Goal: Transaction & Acquisition: Purchase product/service

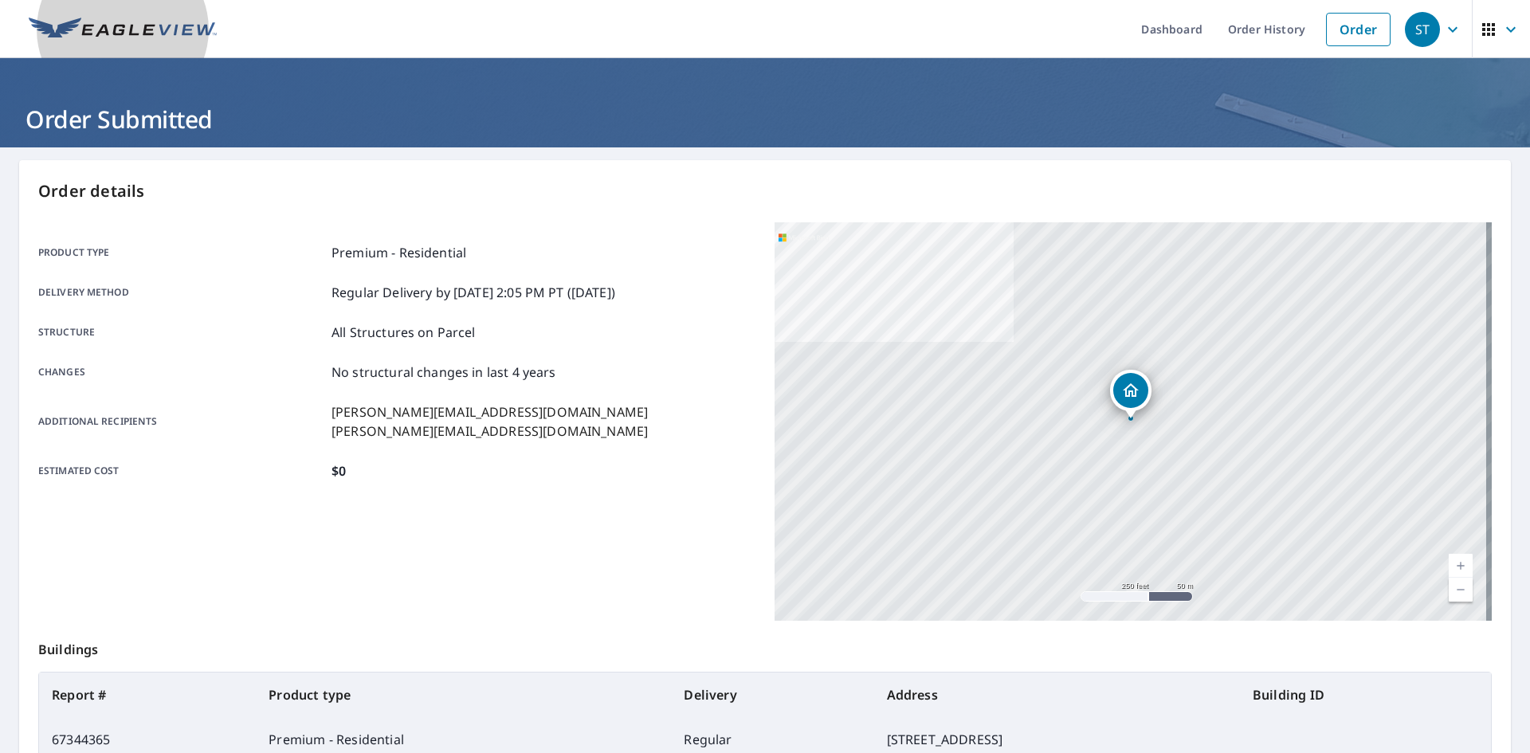
click at [131, 45] on link at bounding box center [122, 29] width 207 height 58
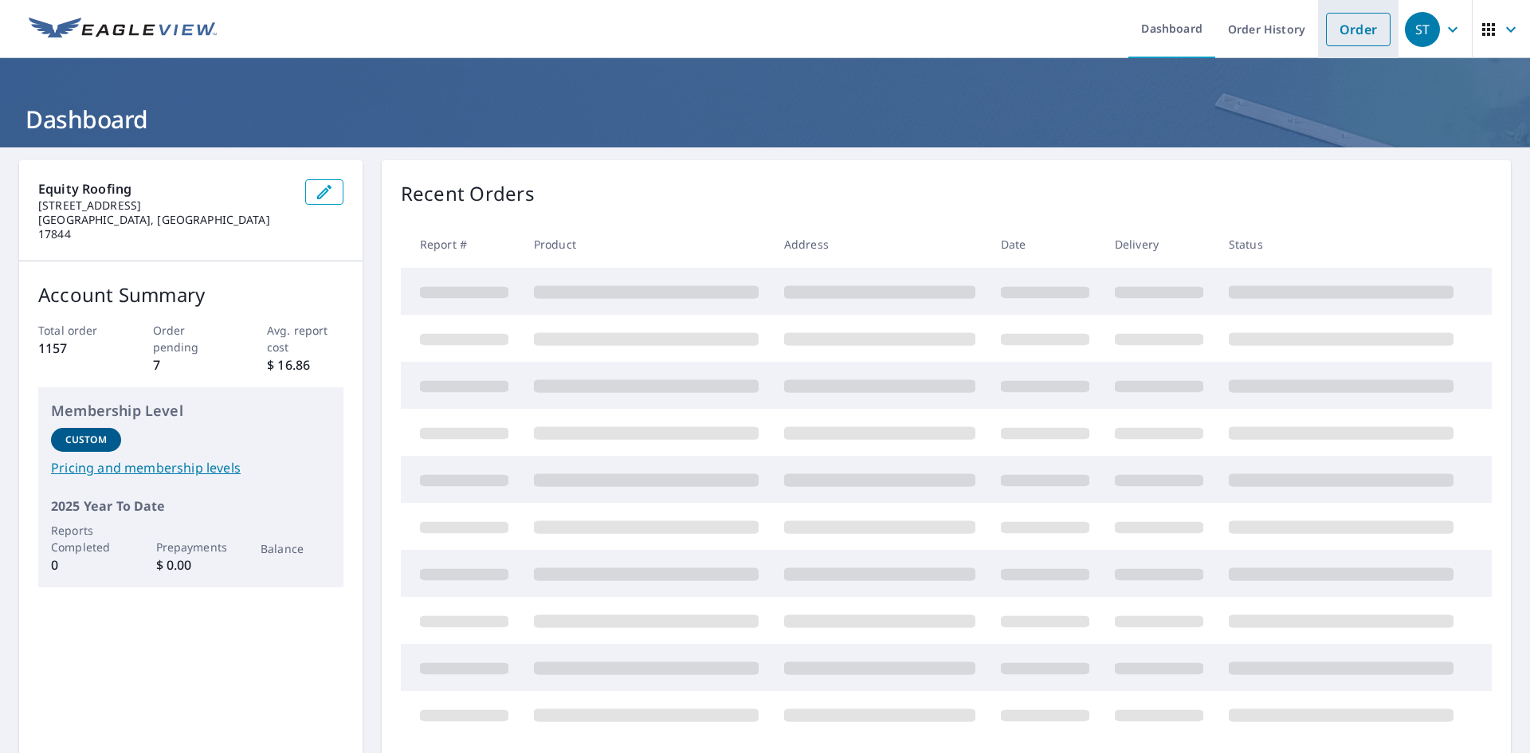
click at [1330, 29] on link "Order" at bounding box center [1358, 29] width 65 height 33
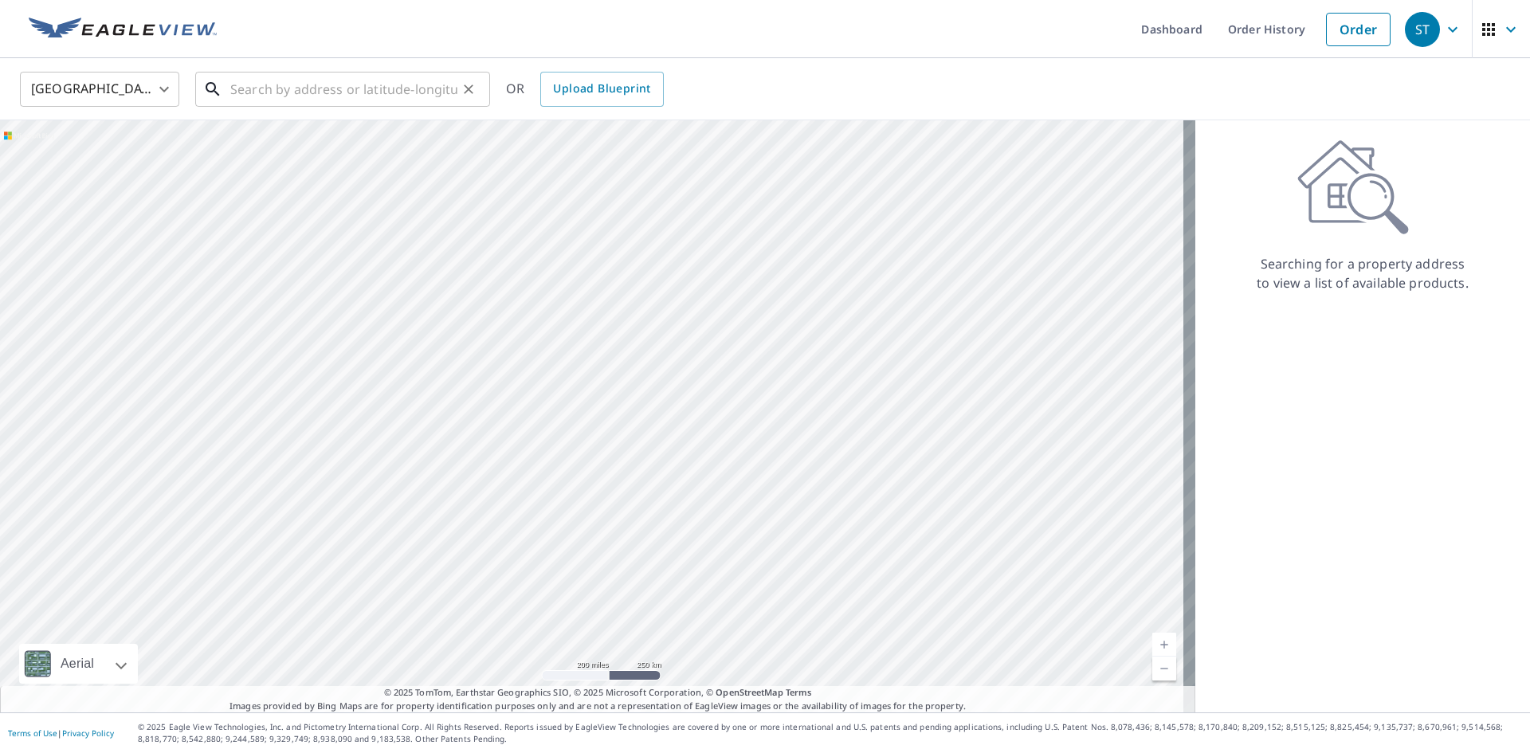
click at [340, 85] on input "text" at bounding box center [343, 89] width 227 height 45
paste input "[STREET_ADDRESS]"
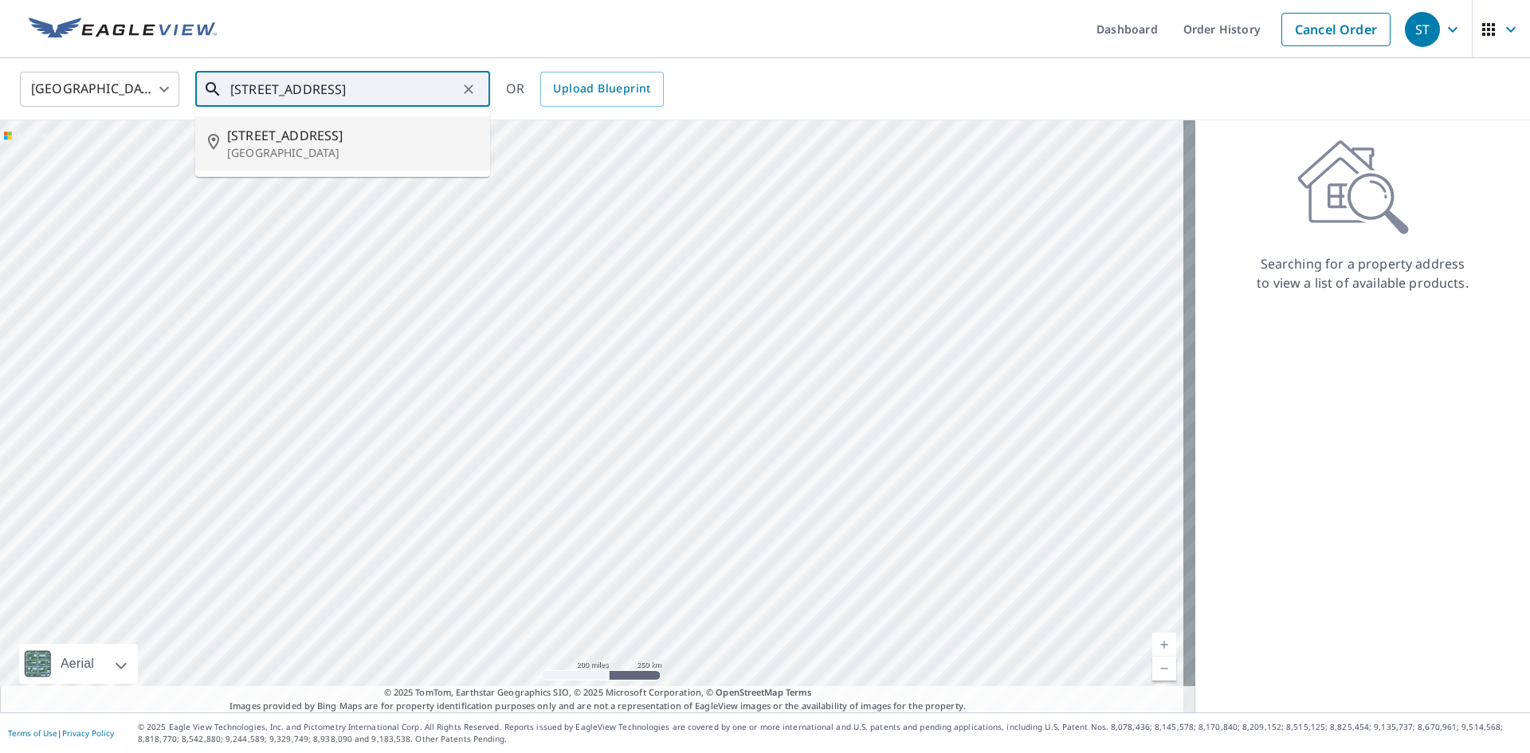
click at [302, 141] on span "[STREET_ADDRESS]" at bounding box center [352, 135] width 250 height 19
type input "[STREET_ADDRESS]"
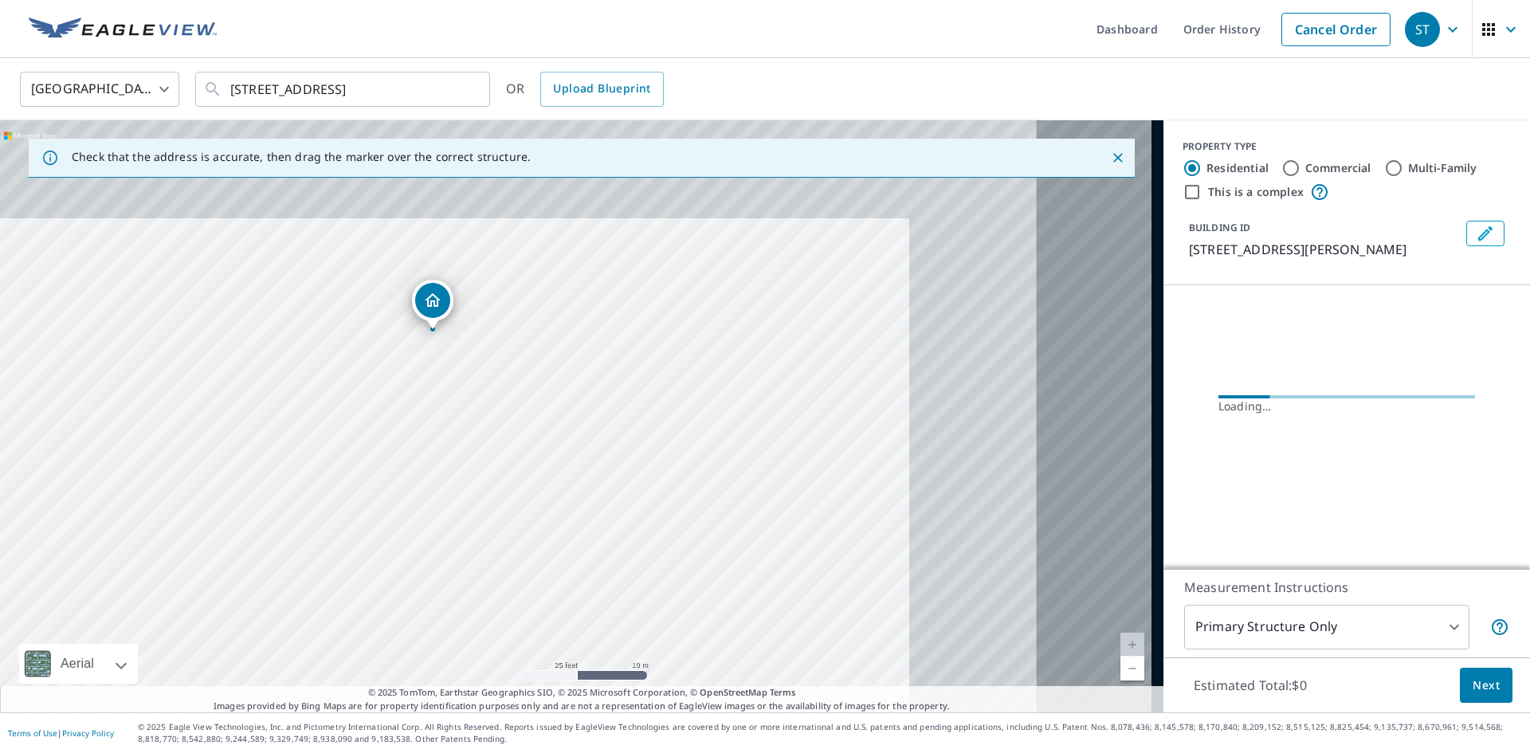
drag, startPoint x: 735, startPoint y: 311, endPoint x: 272, endPoint y: 556, distance: 523.9
click at [279, 549] on div "[STREET_ADDRESS]" at bounding box center [581, 416] width 1163 height 592
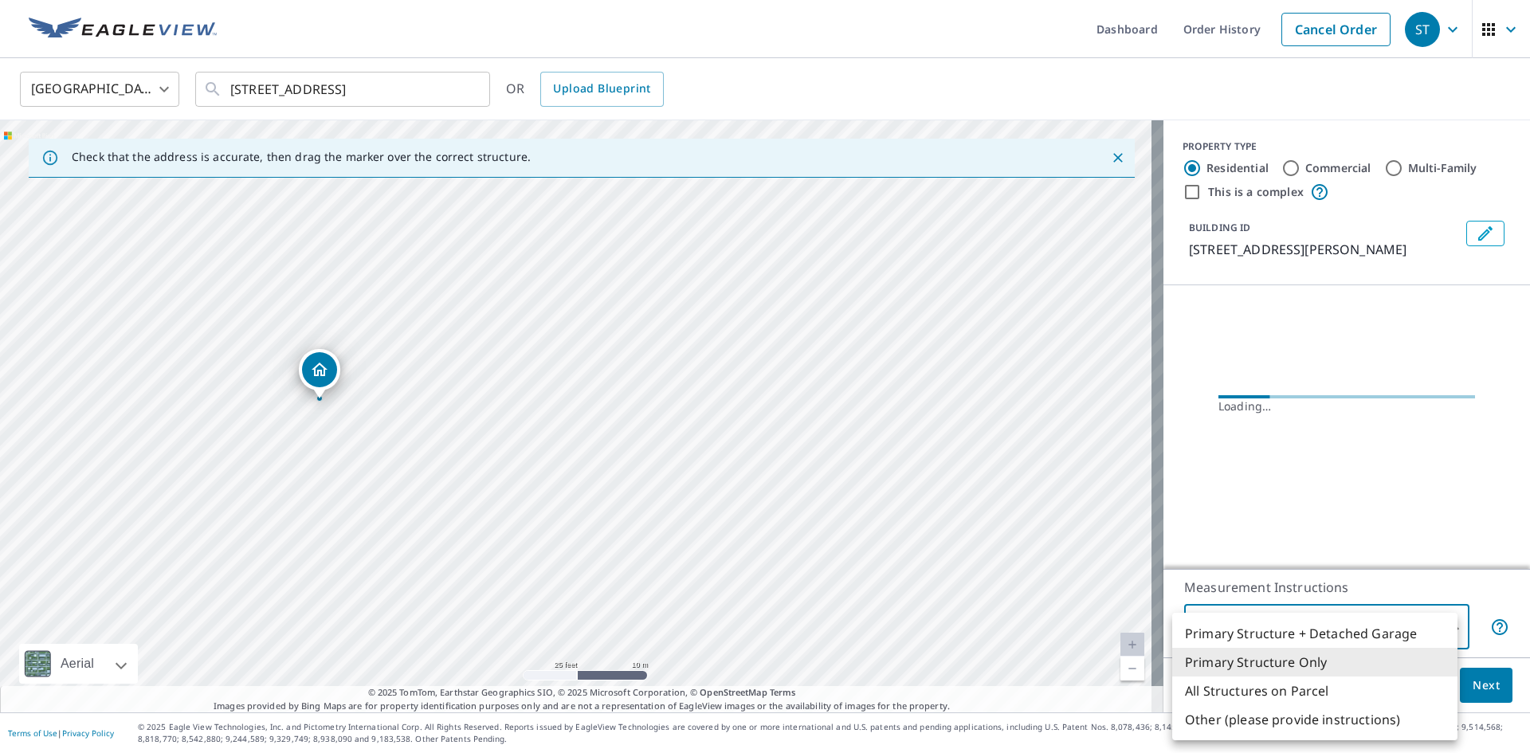
click at [1398, 622] on body "[GEOGRAPHIC_DATA] Dashboard Order History Cancel Order [GEOGRAPHIC_DATA] [GEOGR…" at bounding box center [765, 376] width 1530 height 753
click at [1336, 684] on li "All Structures on Parcel" at bounding box center [1314, 690] width 285 height 29
type input "3"
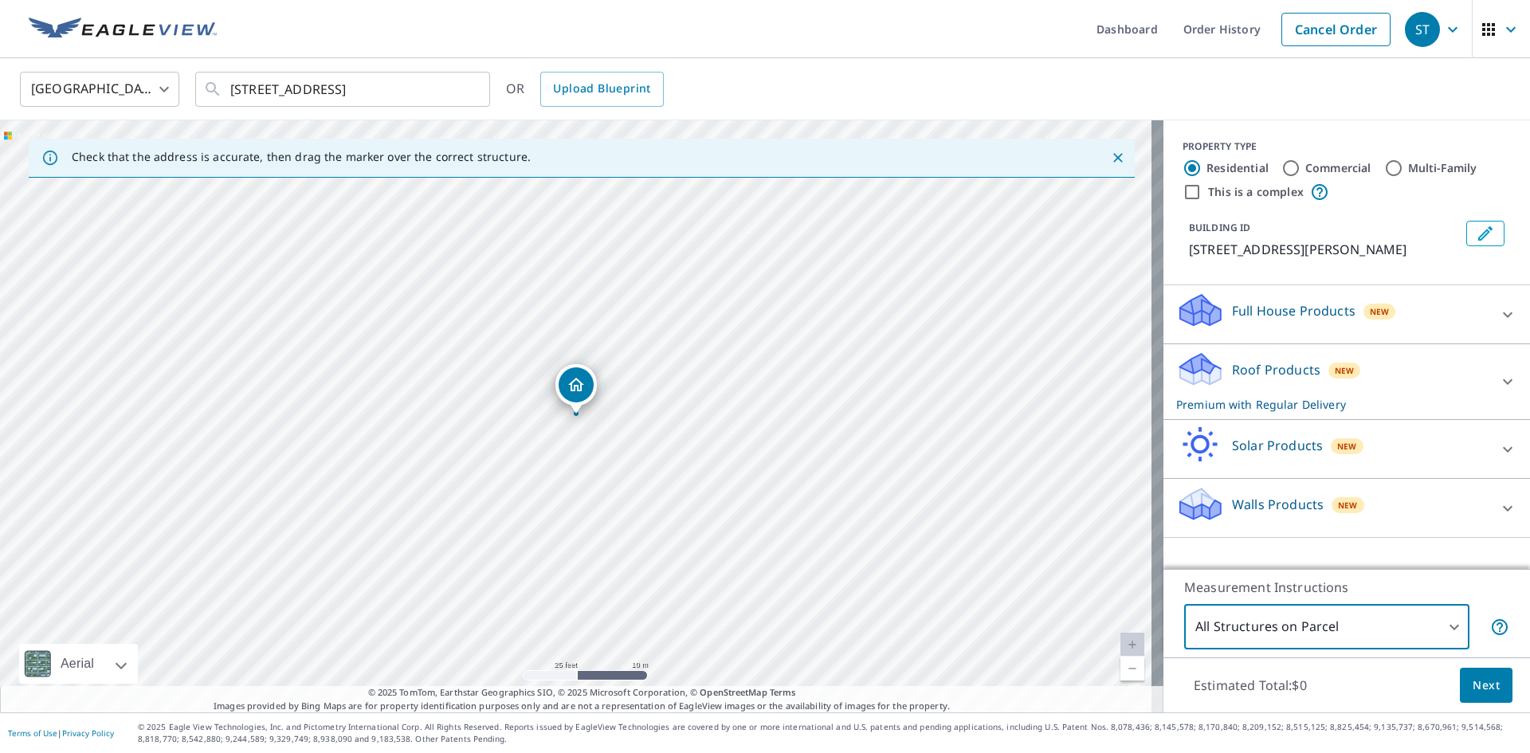
click at [1446, 699] on div "Estimated Total: $0 Next" at bounding box center [1346, 685] width 366 height 56
click at [1460, 690] on button "Next" at bounding box center [1486, 686] width 53 height 36
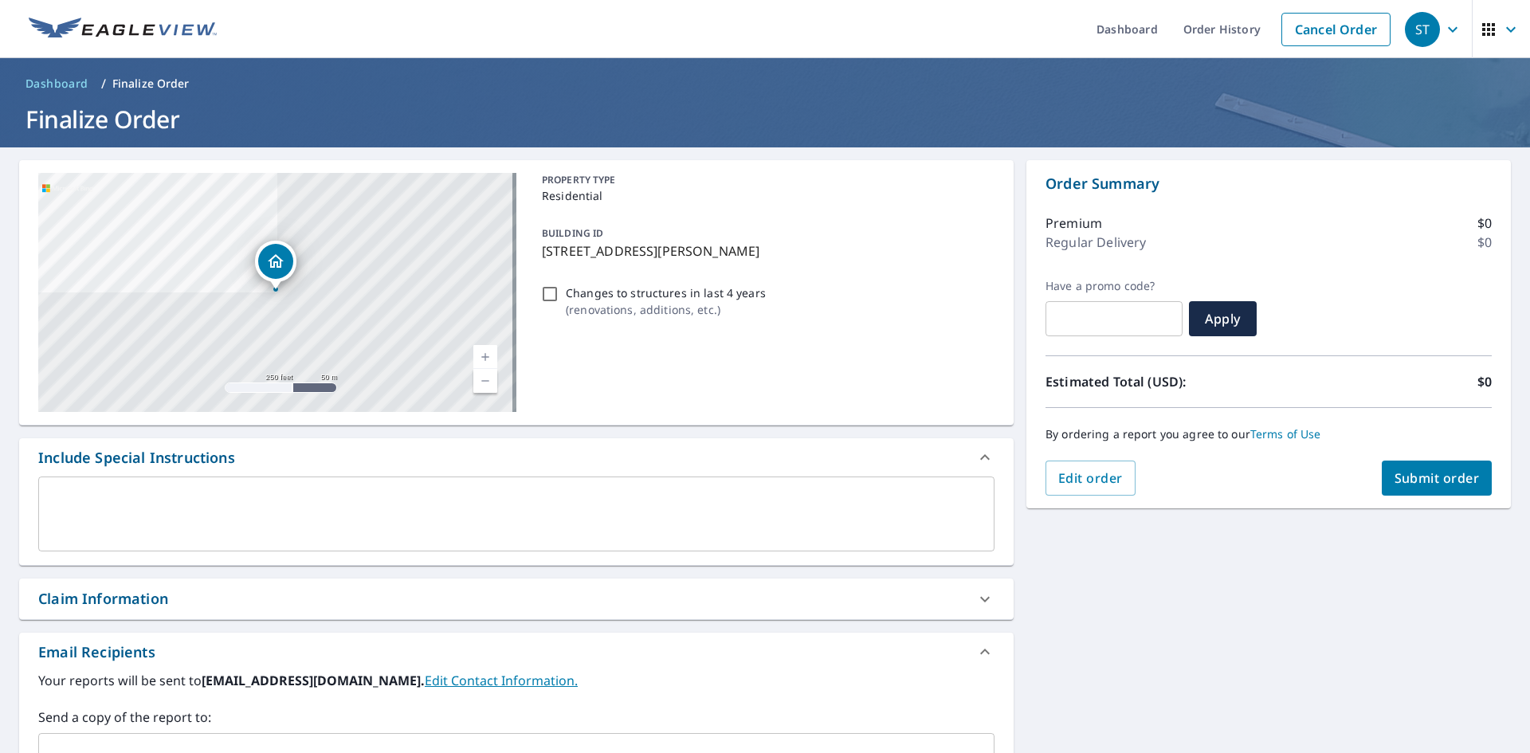
scroll to position [268, 0]
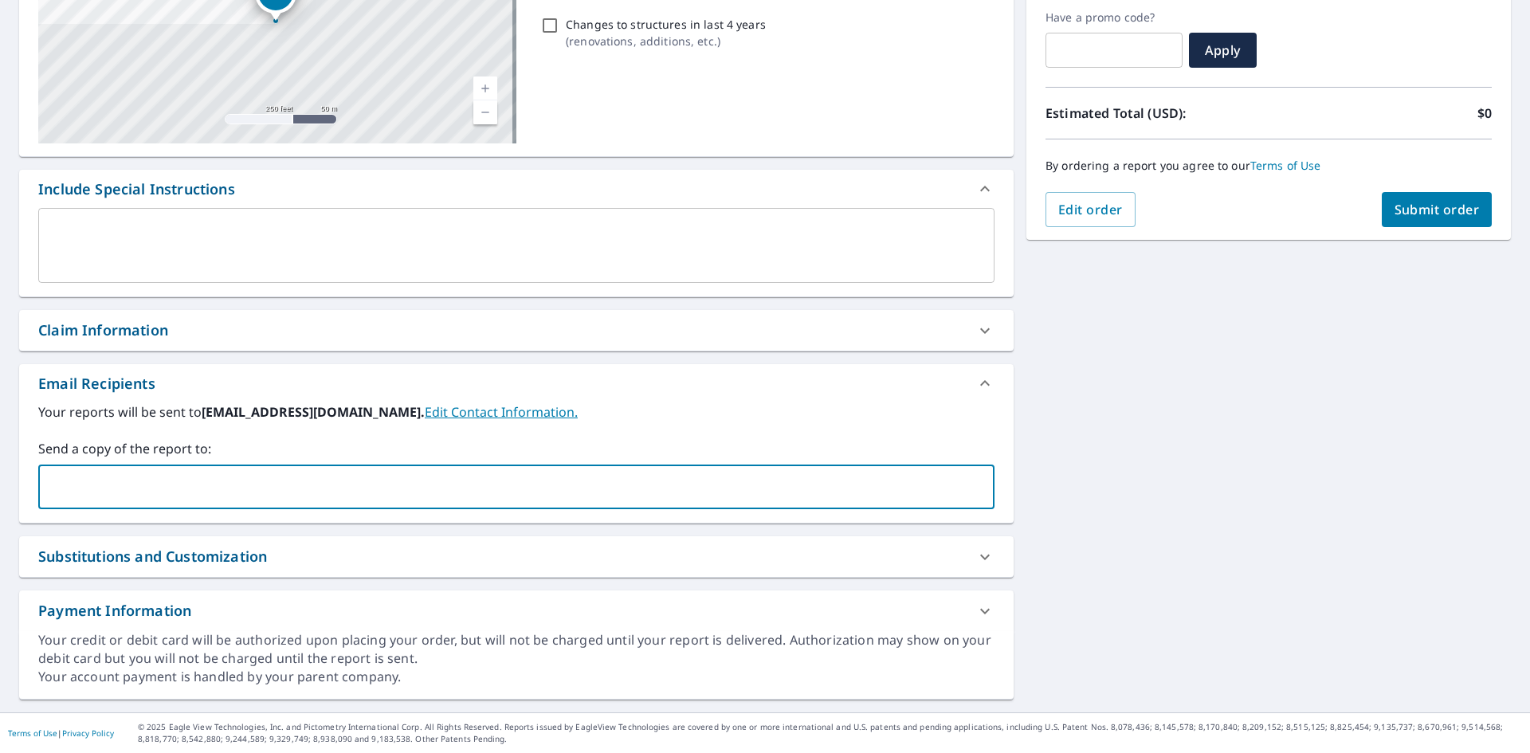
drag, startPoint x: 141, startPoint y: 492, endPoint x: 118, endPoint y: 495, distance: 23.2
click at [145, 491] on input "text" at bounding box center [504, 487] width 918 height 30
type input "[PERSON_NAME][EMAIL_ADDRESS][DOMAIN_NAME]"
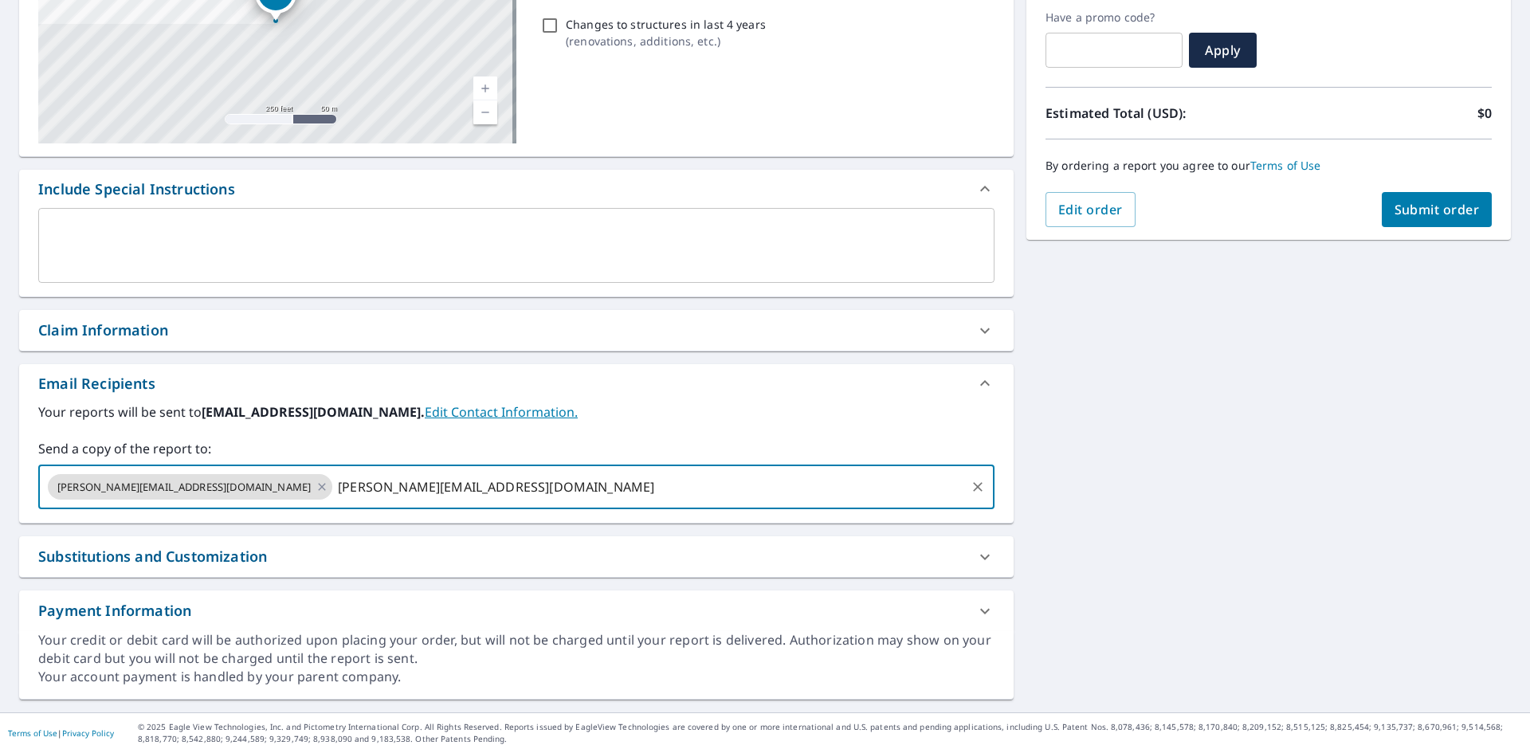
type input "[PERSON_NAME][EMAIL_ADDRESS][DOMAIN_NAME]"
click at [1414, 216] on span "Submit order" at bounding box center [1436, 210] width 85 height 18
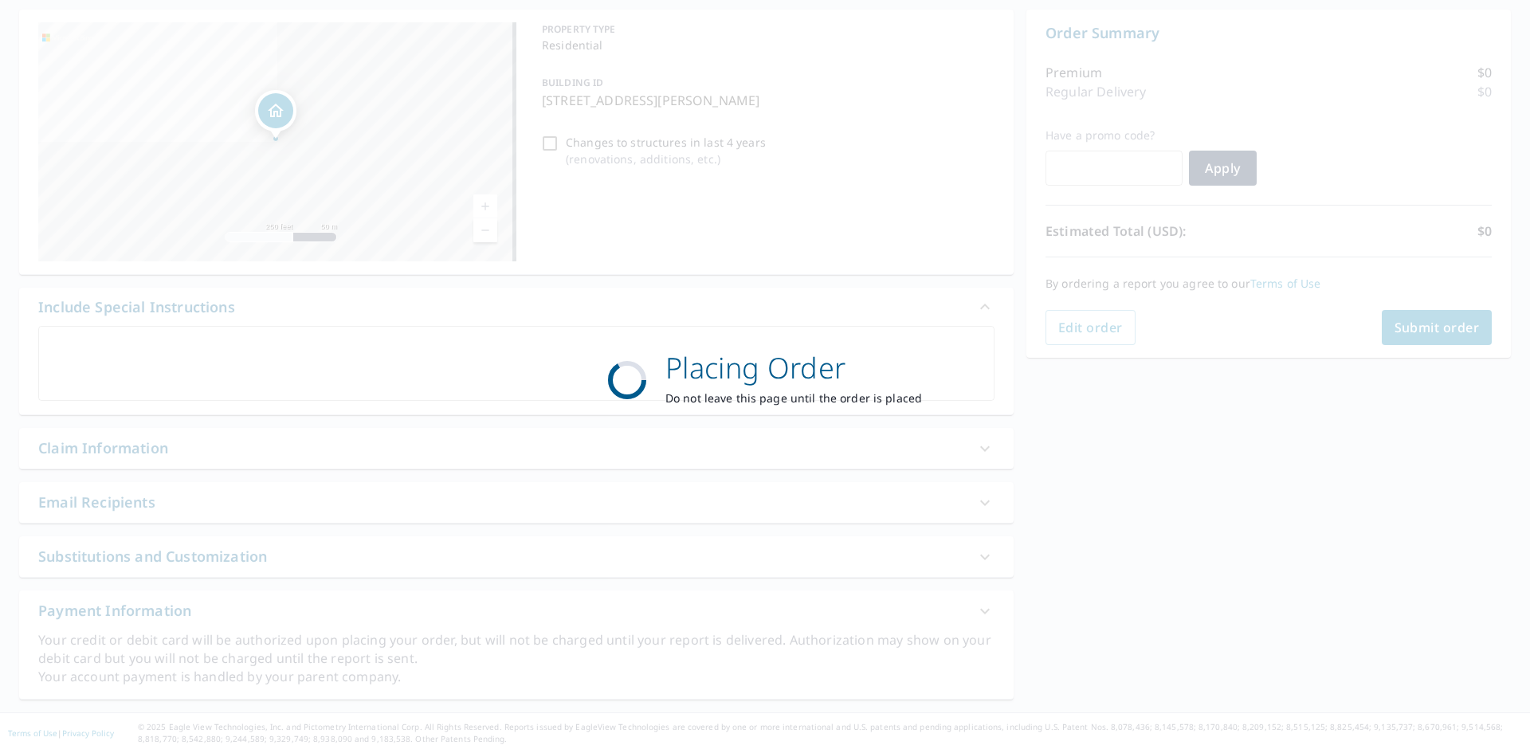
scroll to position [151, 0]
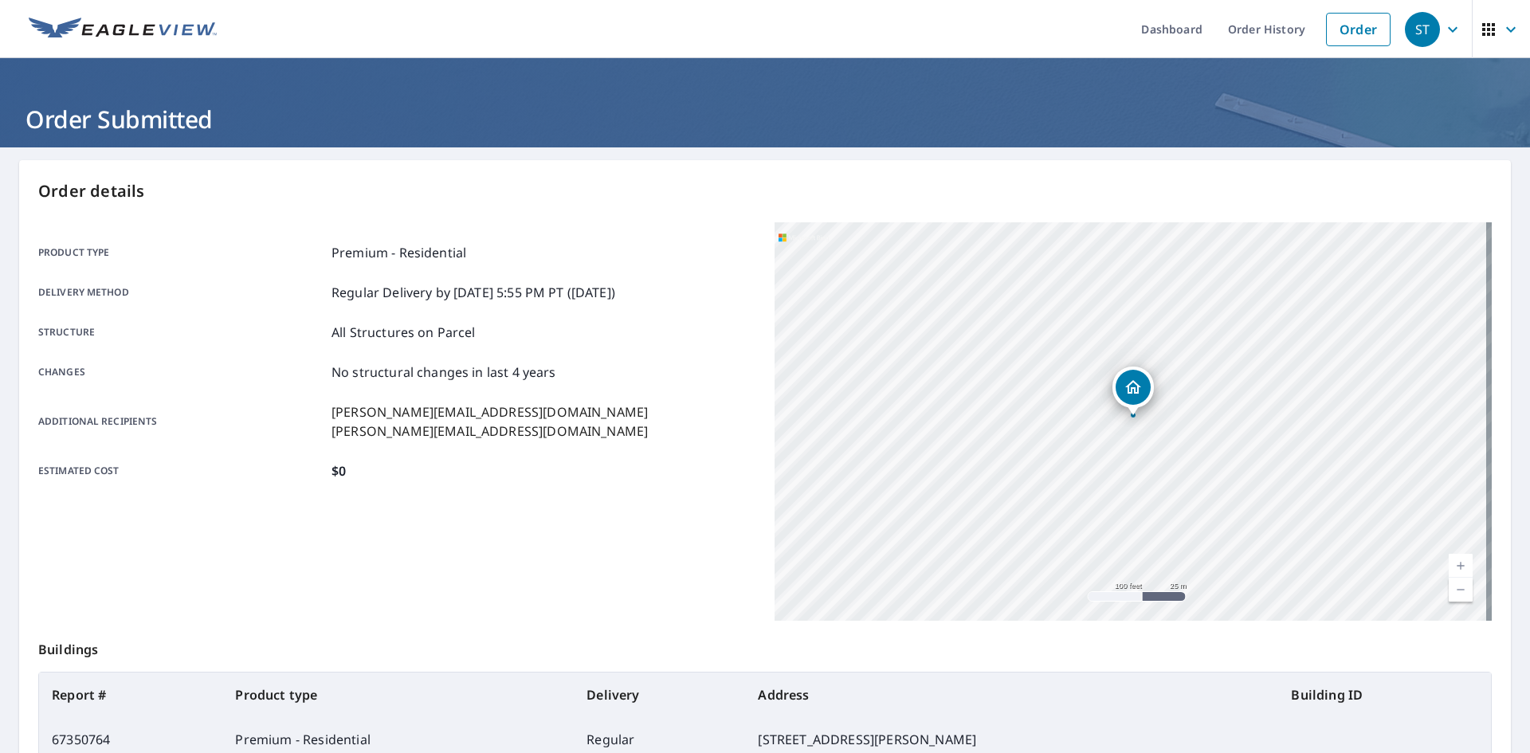
click at [159, 49] on link at bounding box center [122, 29] width 207 height 58
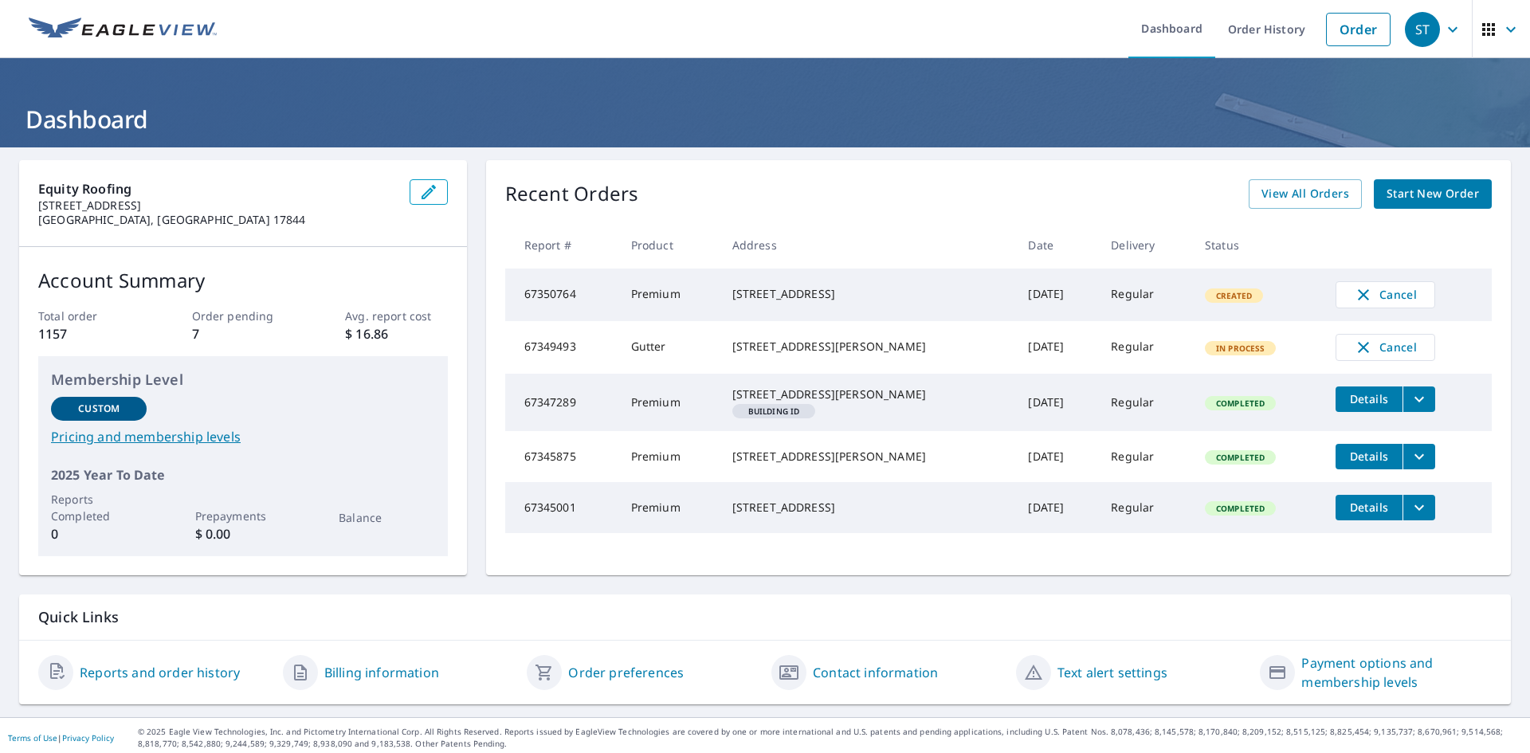
click at [1382, 183] on link "Start New Order" at bounding box center [1433, 193] width 118 height 29
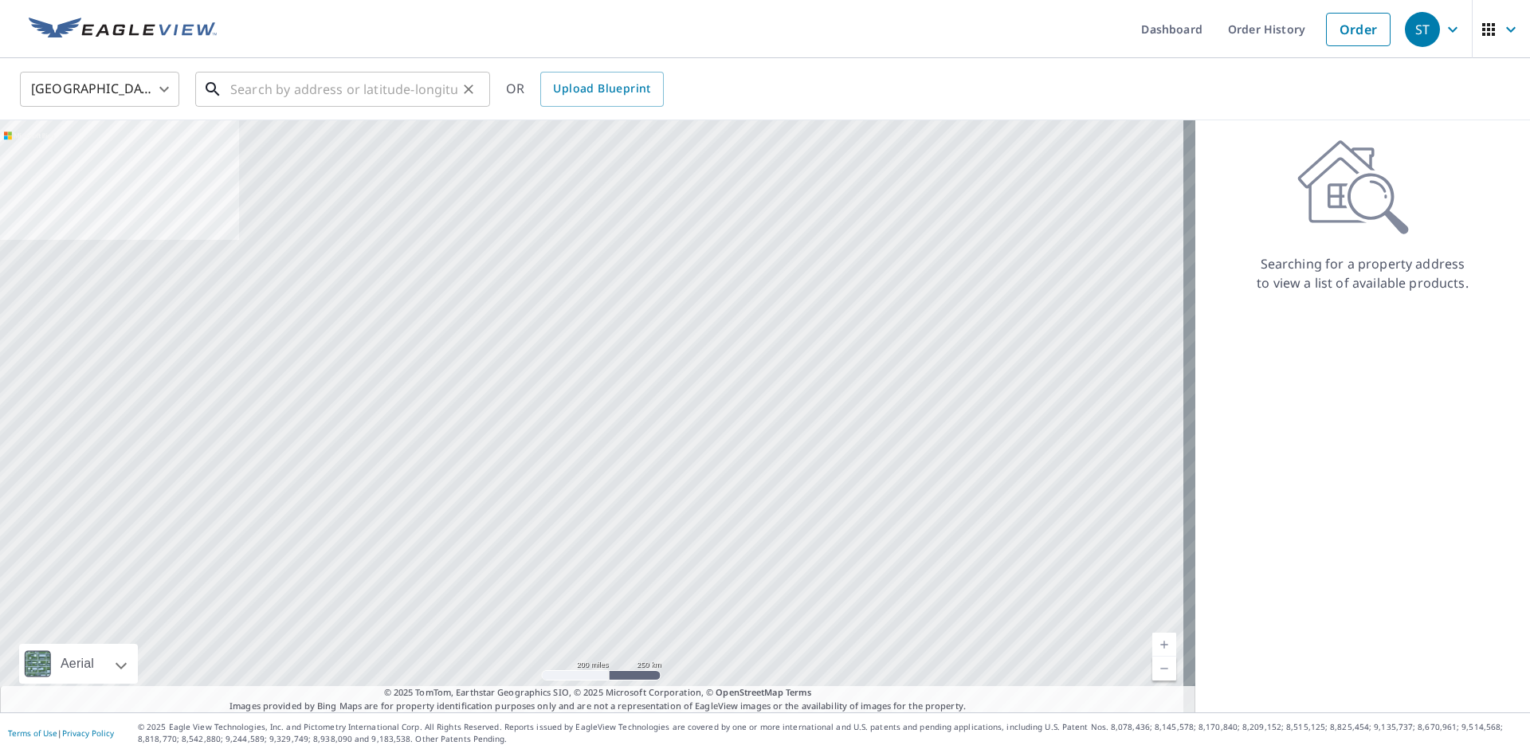
click at [351, 100] on input "text" at bounding box center [343, 89] width 227 height 45
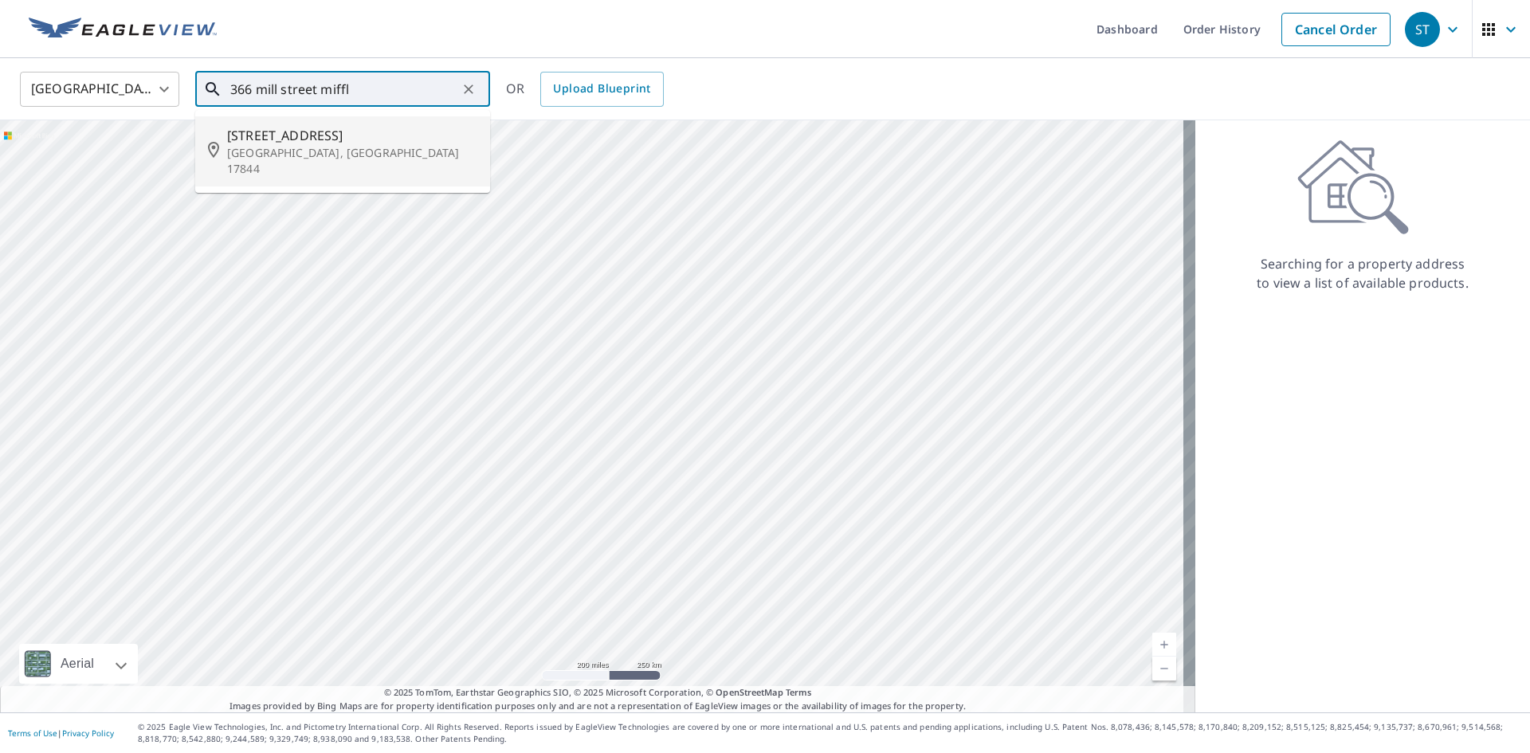
click at [332, 155] on p "[GEOGRAPHIC_DATA], [GEOGRAPHIC_DATA] 17844" at bounding box center [352, 161] width 250 height 32
type input "[STREET_ADDRESS]"
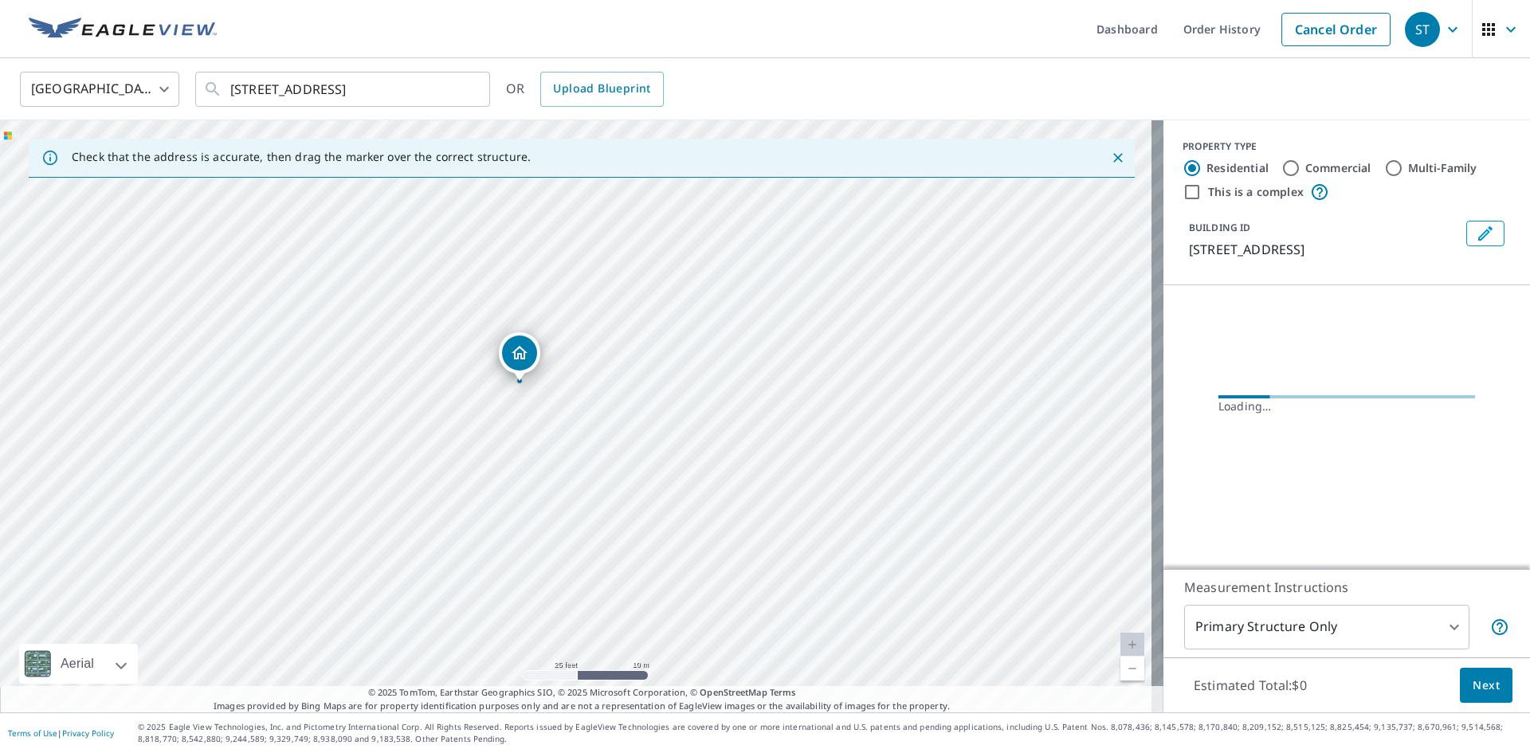
drag, startPoint x: 592, startPoint y: 437, endPoint x: 599, endPoint y: 452, distance: 16.8
click at [599, 452] on div "[STREET_ADDRESS]" at bounding box center [581, 416] width 1163 height 592
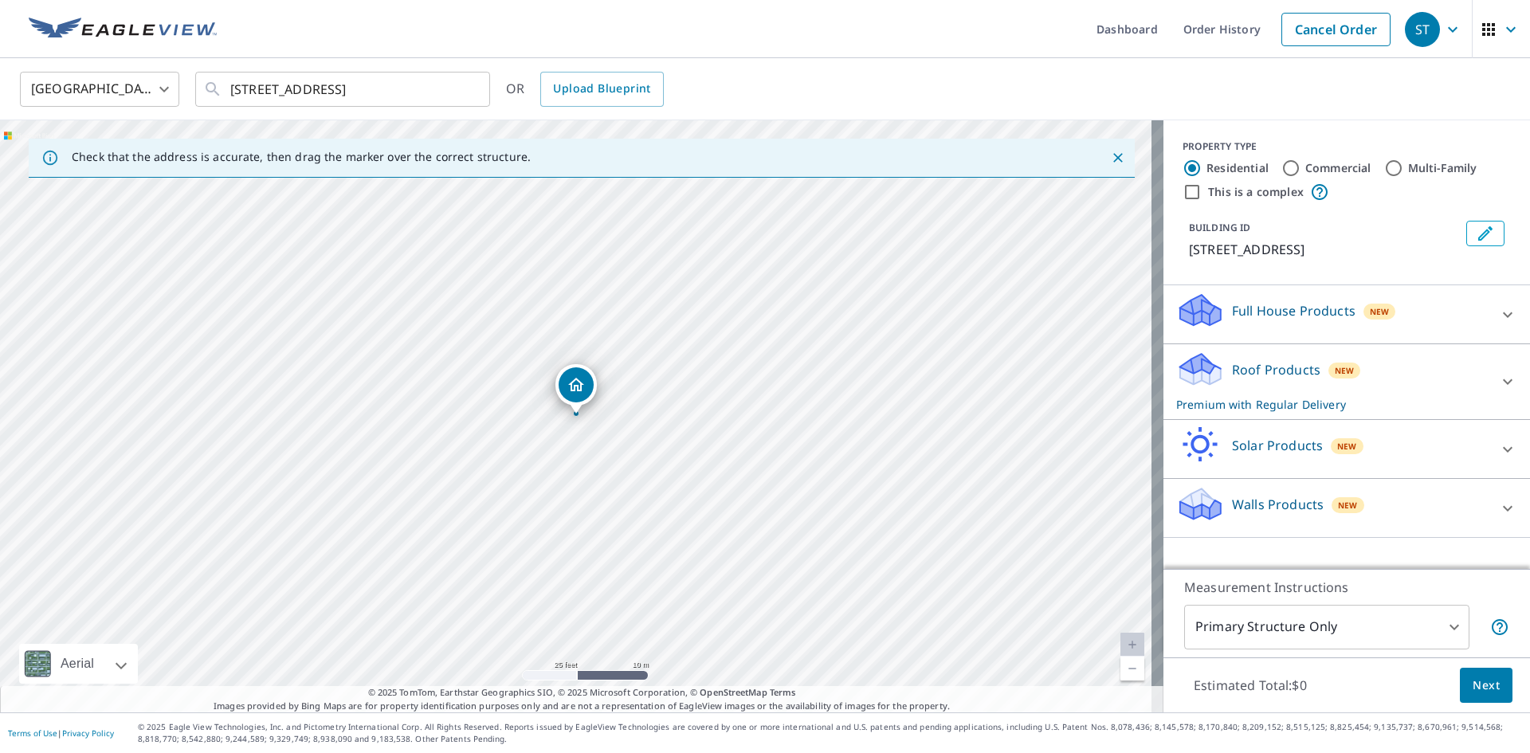
click at [1388, 629] on body "[GEOGRAPHIC_DATA] Dashboard Order History Cancel Order [GEOGRAPHIC_DATA] [GEOGR…" at bounding box center [765, 376] width 1530 height 753
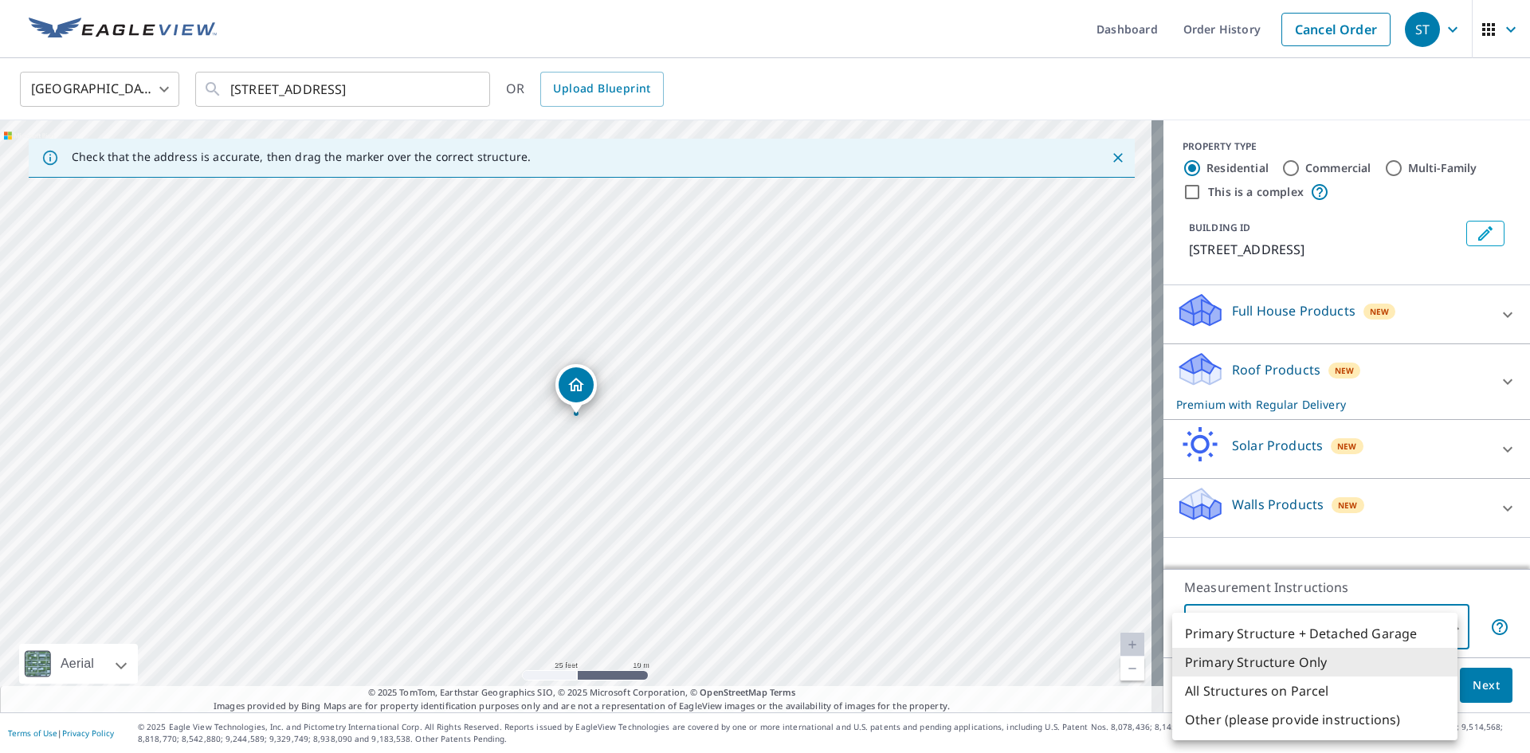
click at [1350, 687] on li "All Structures on Parcel" at bounding box center [1314, 690] width 285 height 29
type input "3"
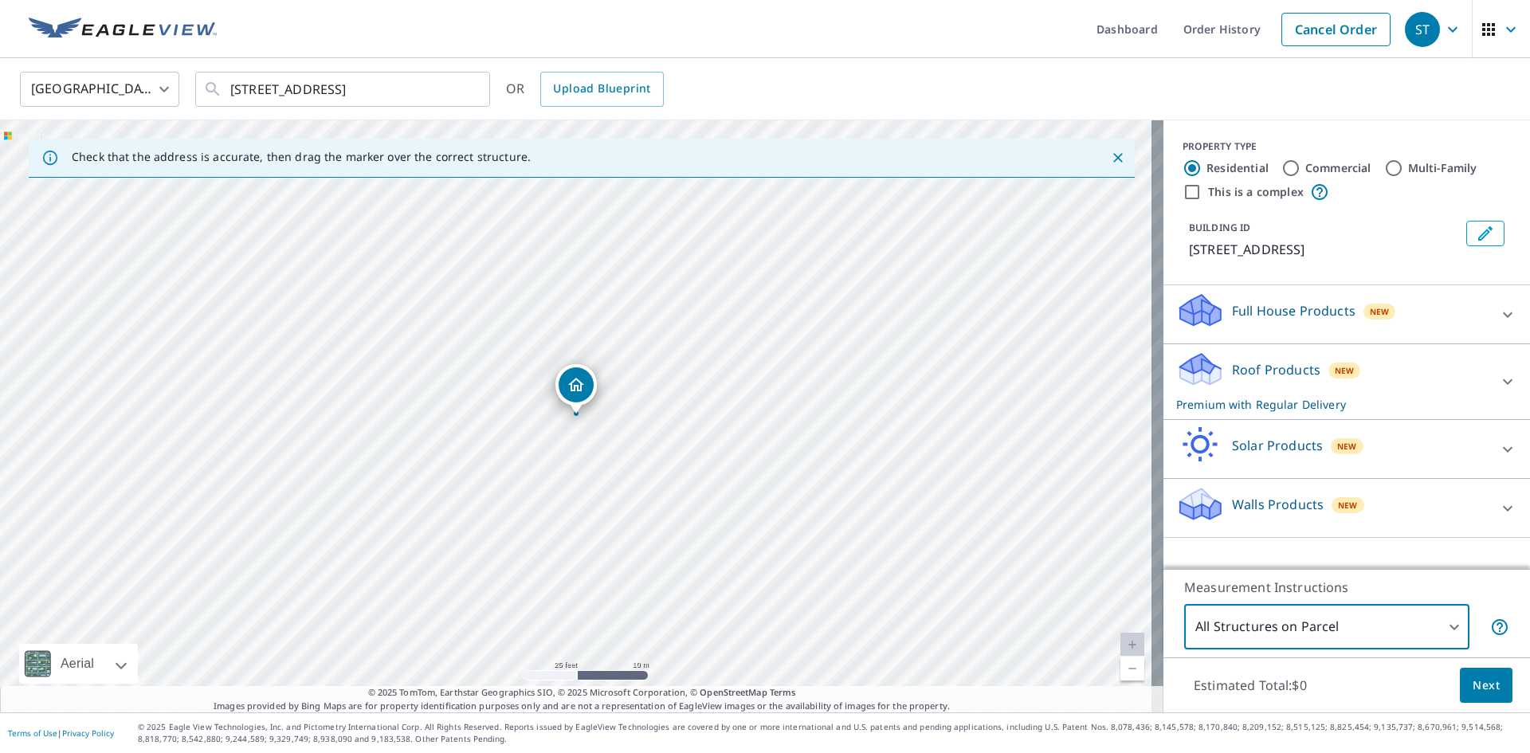
click at [1472, 693] on span "Next" at bounding box center [1485, 686] width 27 height 20
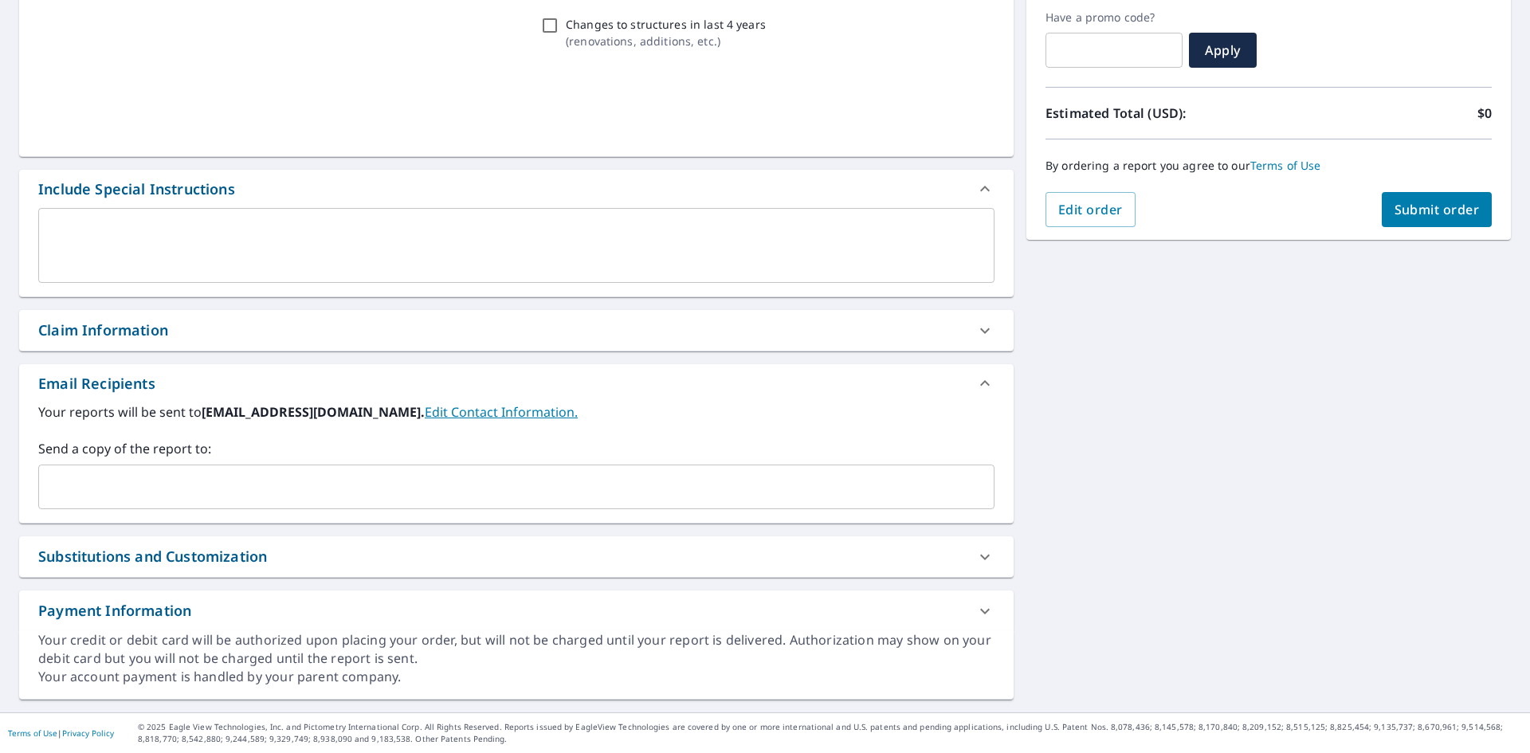
scroll to position [268, 0]
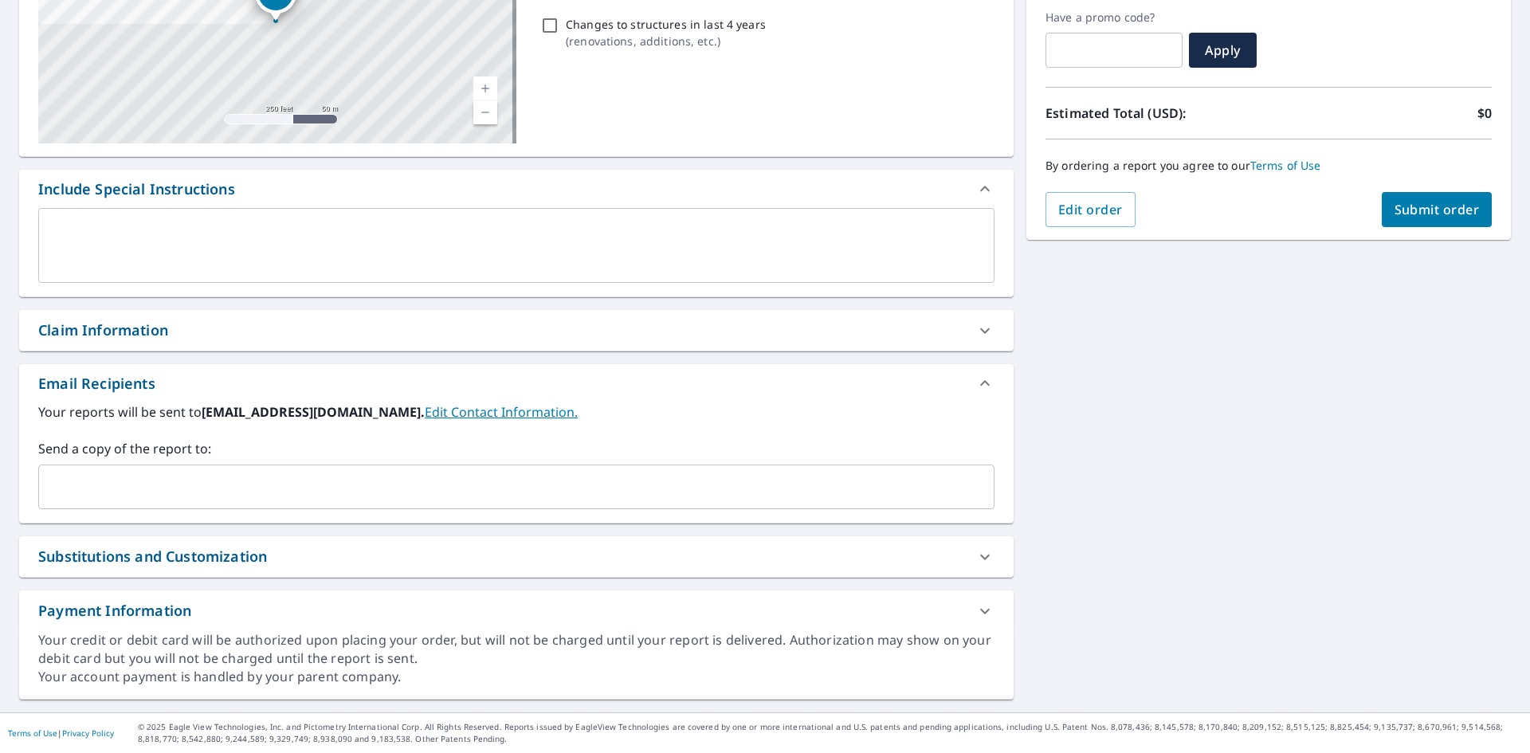
click at [321, 487] on input "text" at bounding box center [504, 487] width 918 height 30
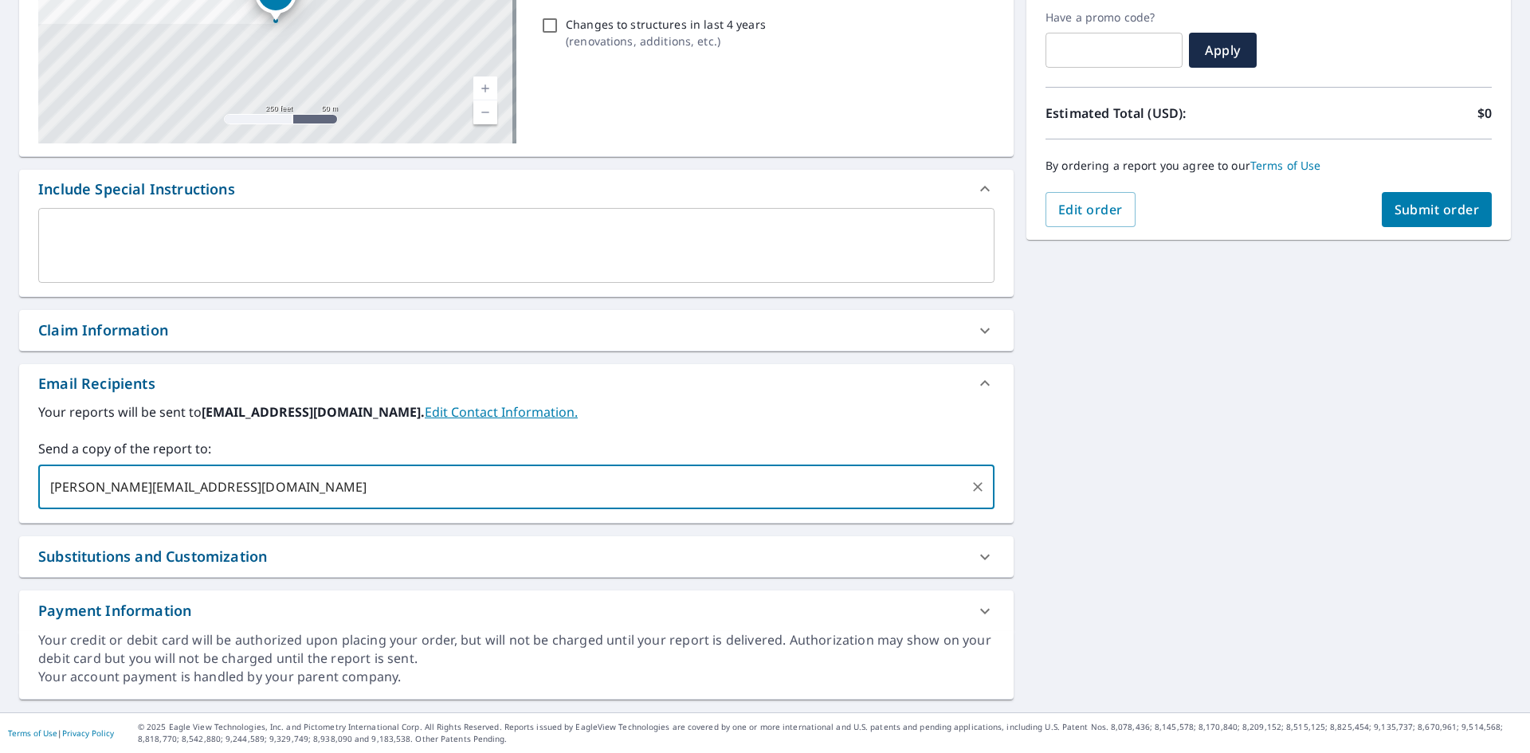
type input "[PERSON_NAME][EMAIL_ADDRESS][DOMAIN_NAME]"
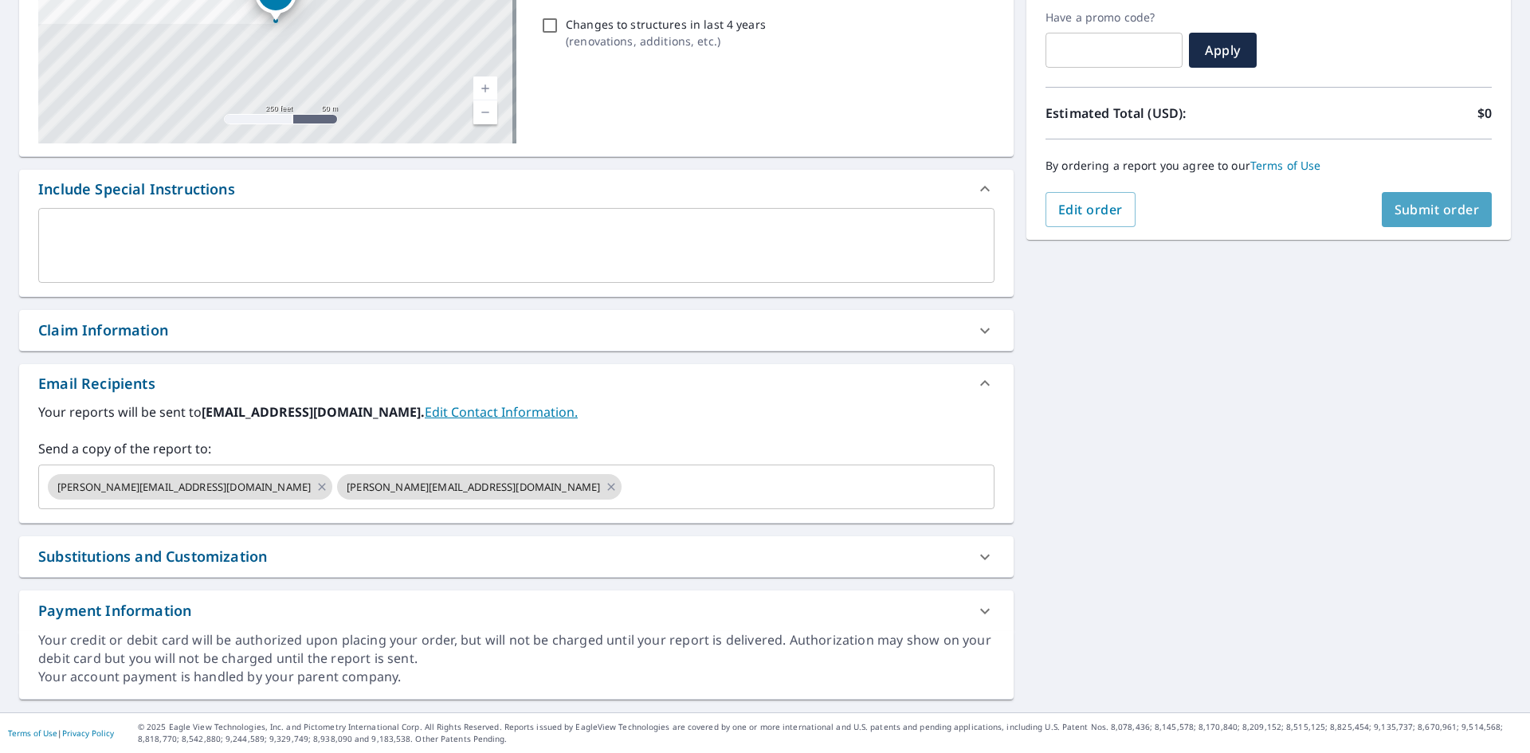
click at [1424, 220] on button "Submit order" at bounding box center [1437, 209] width 111 height 35
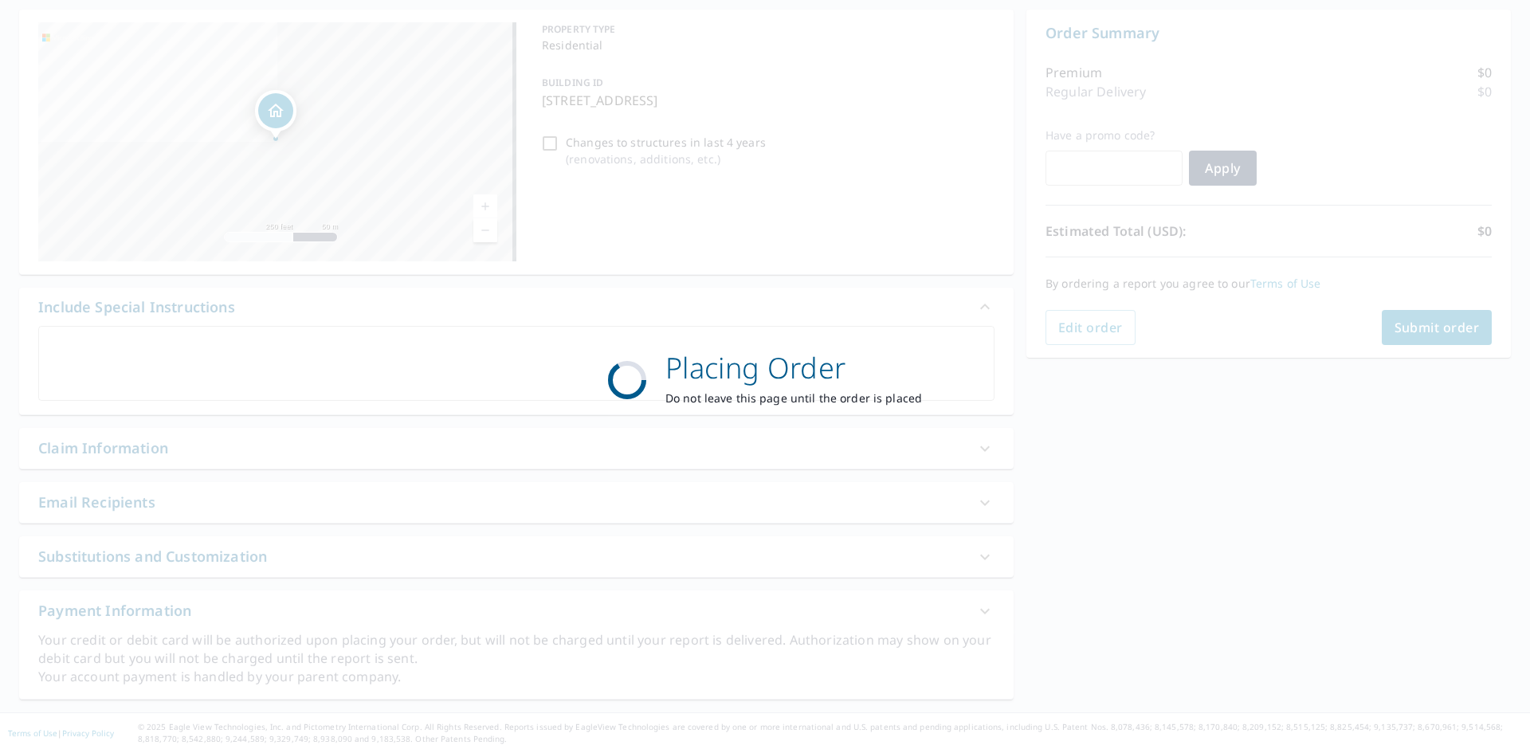
scroll to position [151, 0]
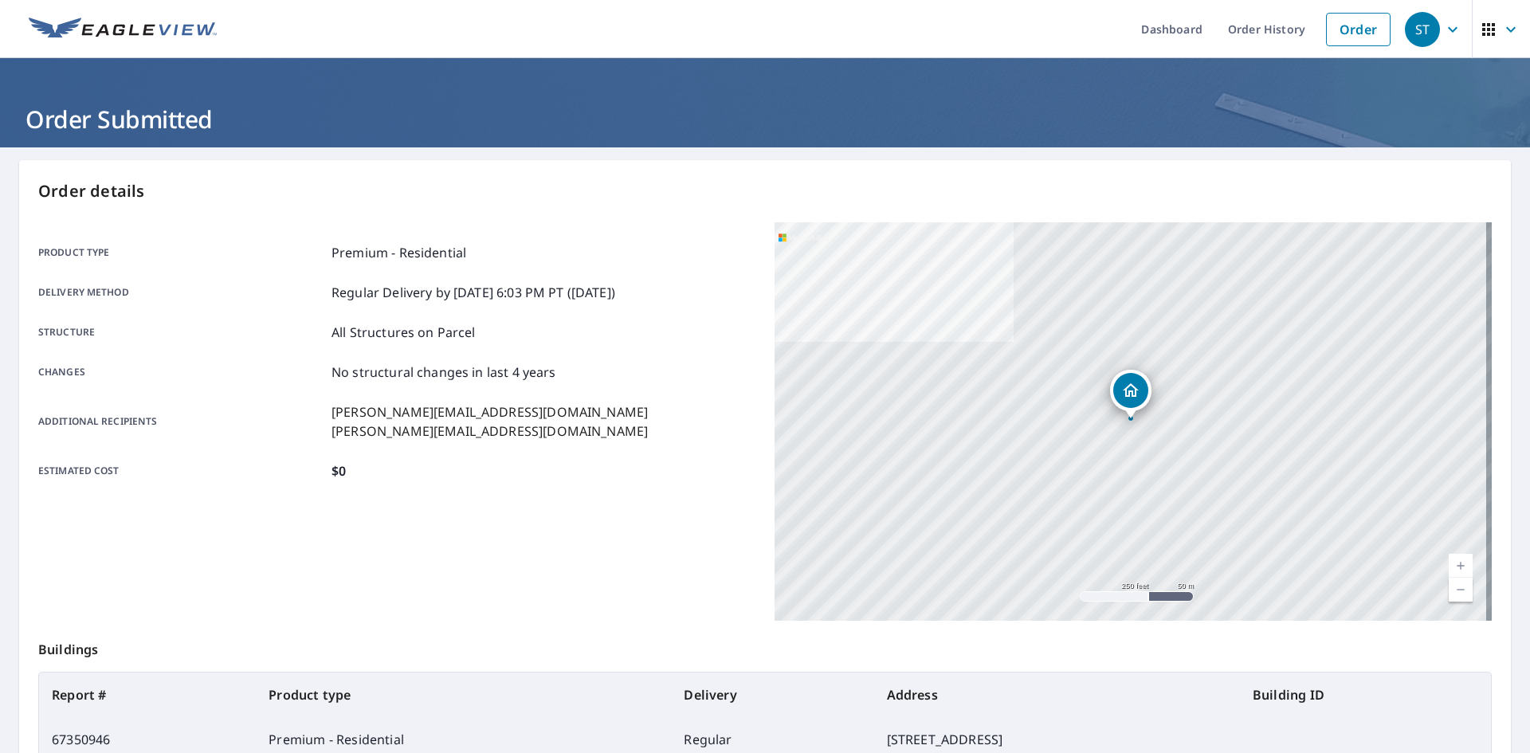
click at [159, 37] on img at bounding box center [123, 30] width 188 height 24
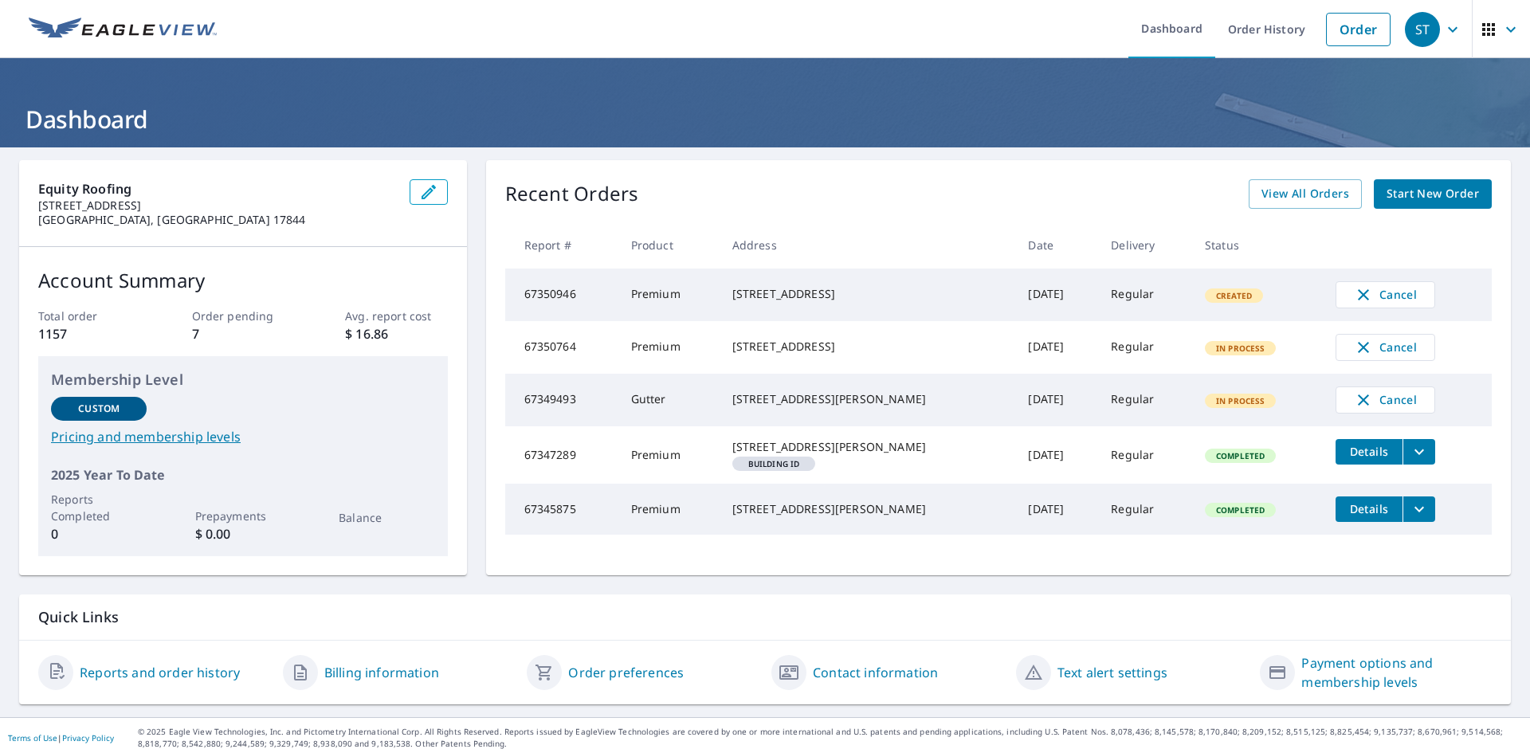
click at [1404, 197] on span "Start New Order" at bounding box center [1432, 194] width 92 height 20
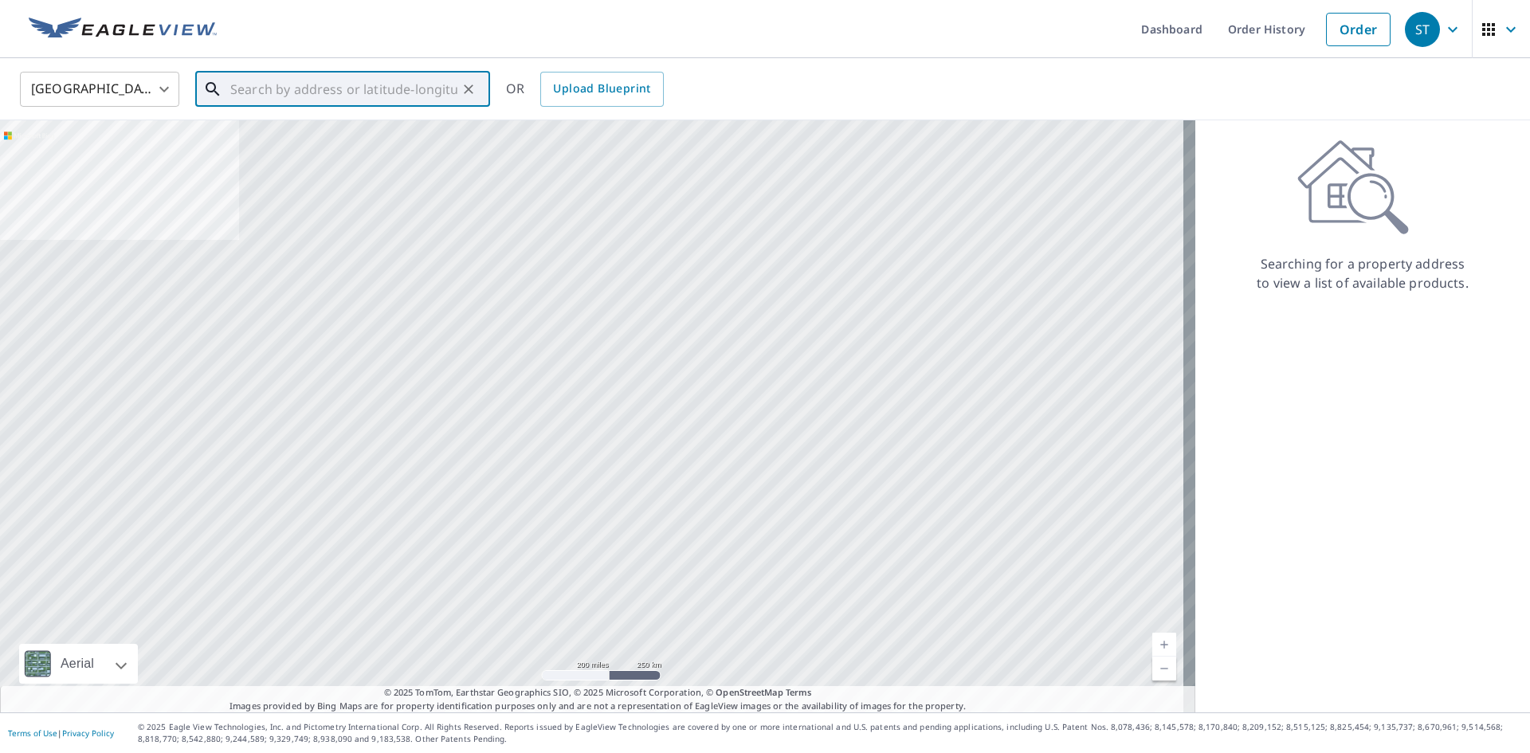
click at [436, 76] on input "text" at bounding box center [343, 89] width 227 height 45
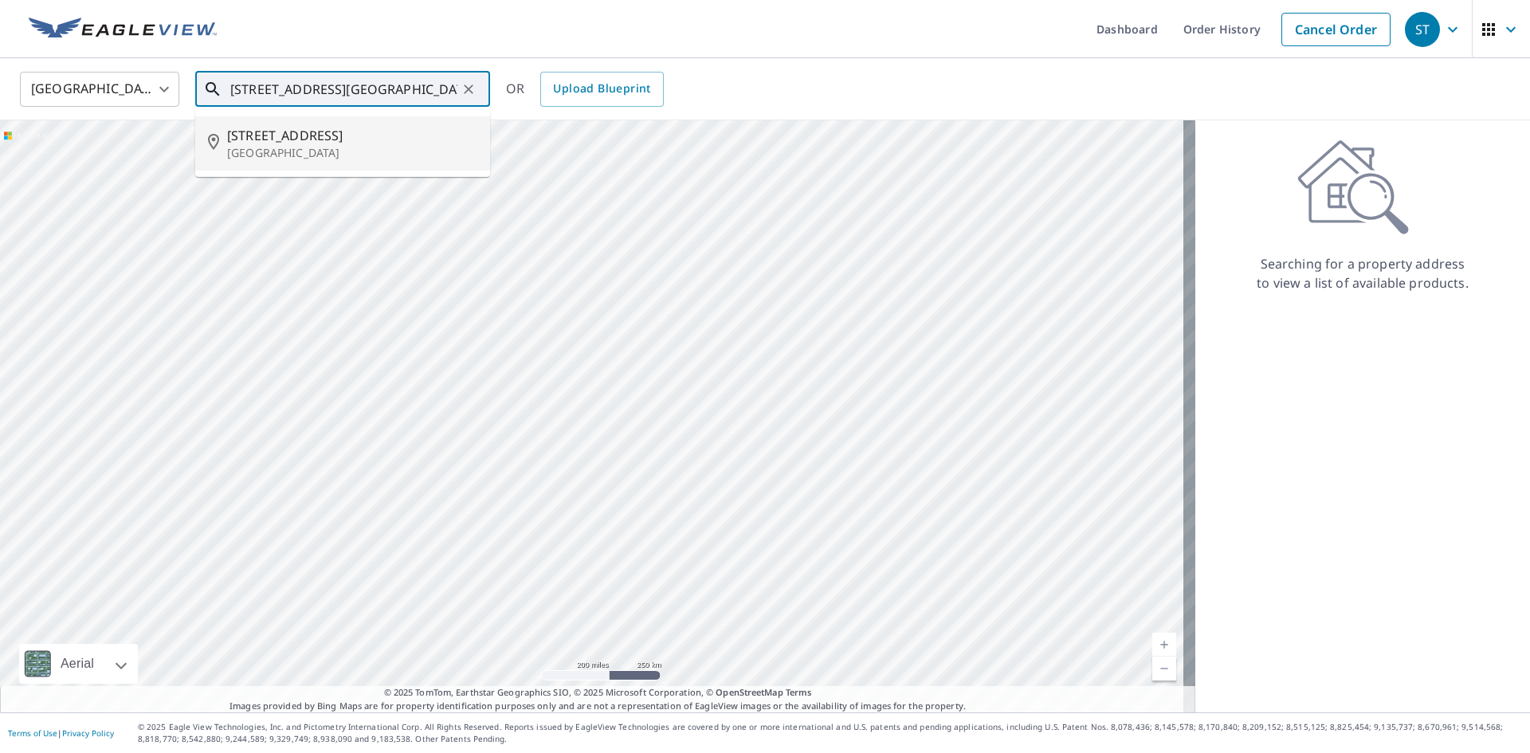
click at [334, 149] on p "[GEOGRAPHIC_DATA]" at bounding box center [352, 153] width 250 height 16
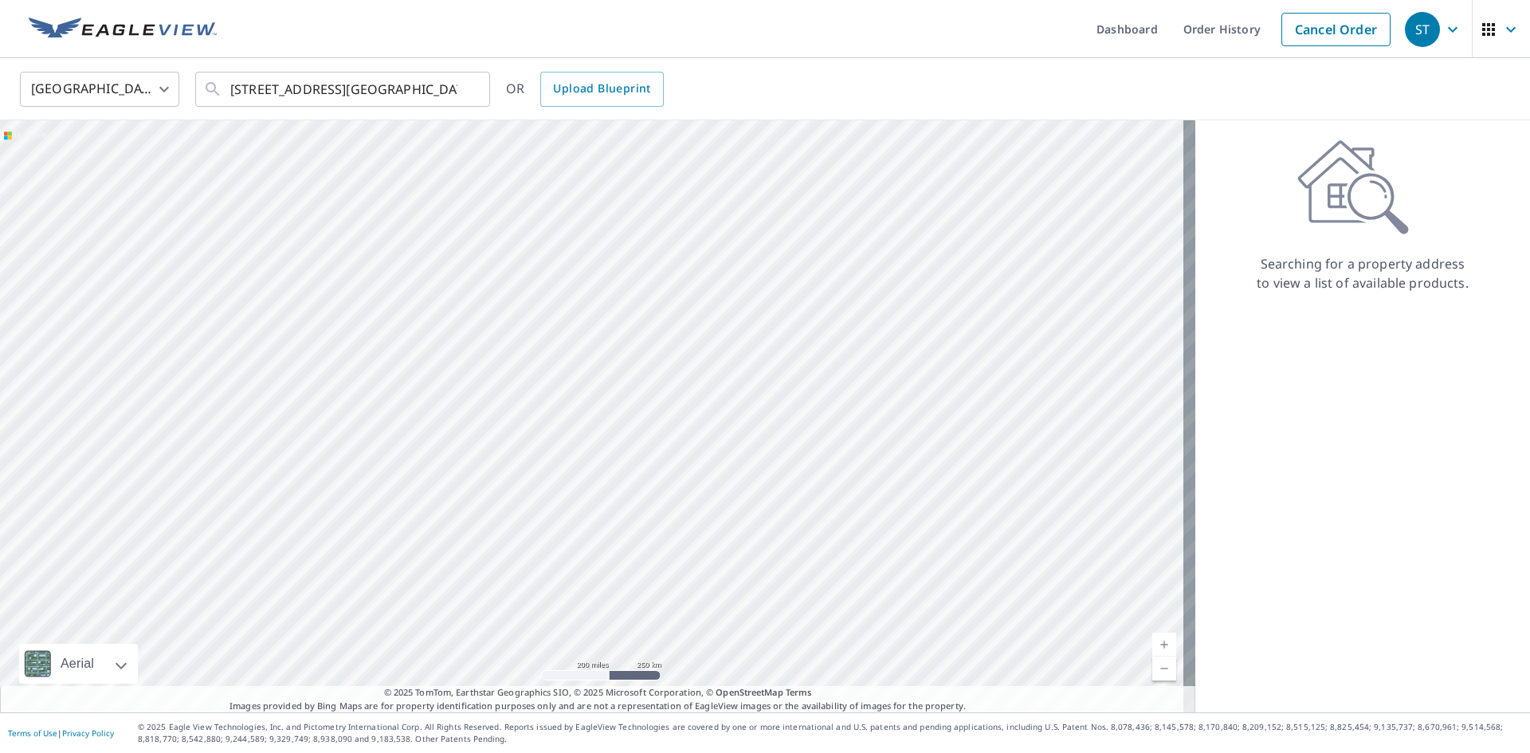
type input "[STREET_ADDRESS]"
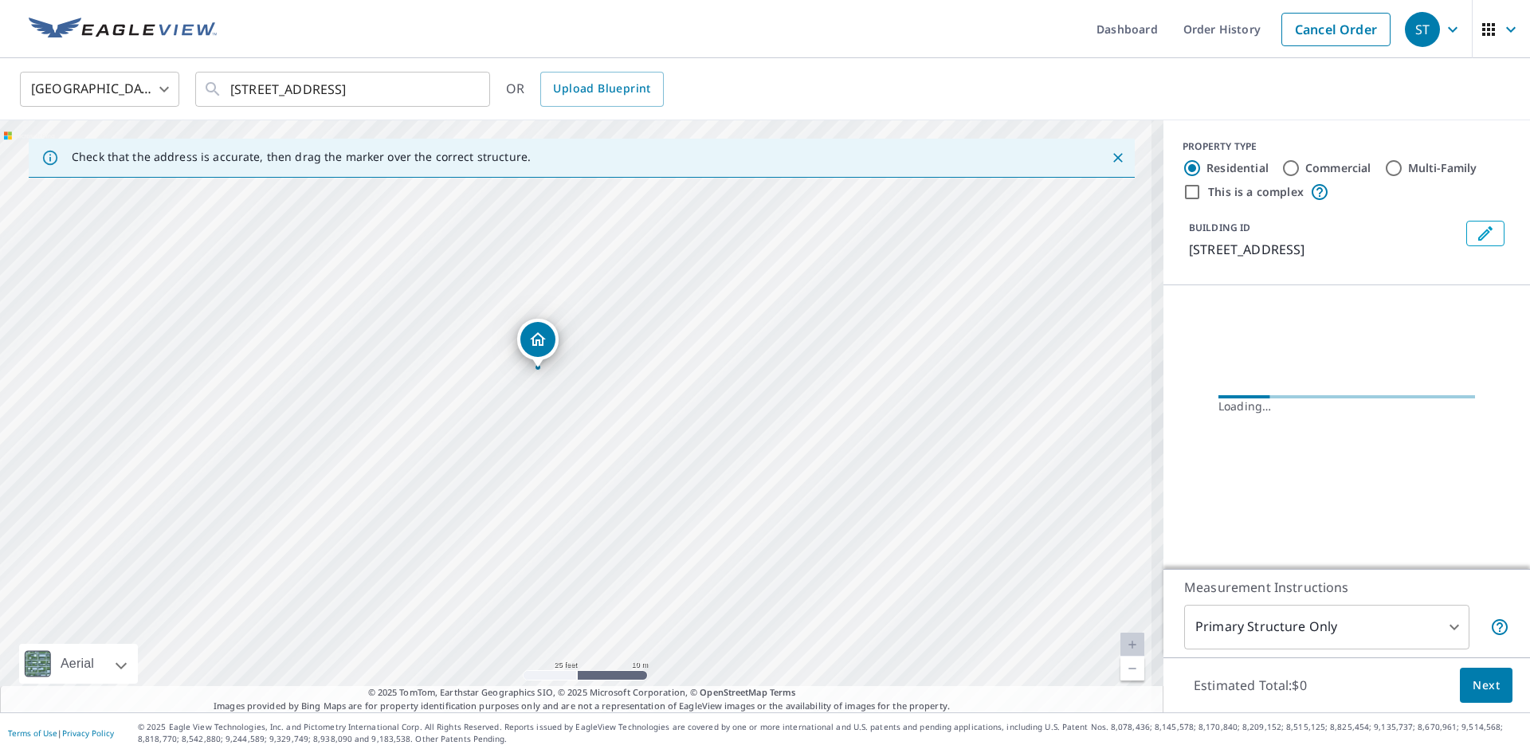
drag, startPoint x: 532, startPoint y: 323, endPoint x: 595, endPoint y: 592, distance: 276.6
click at [595, 592] on div "[STREET_ADDRESS]" at bounding box center [581, 416] width 1163 height 592
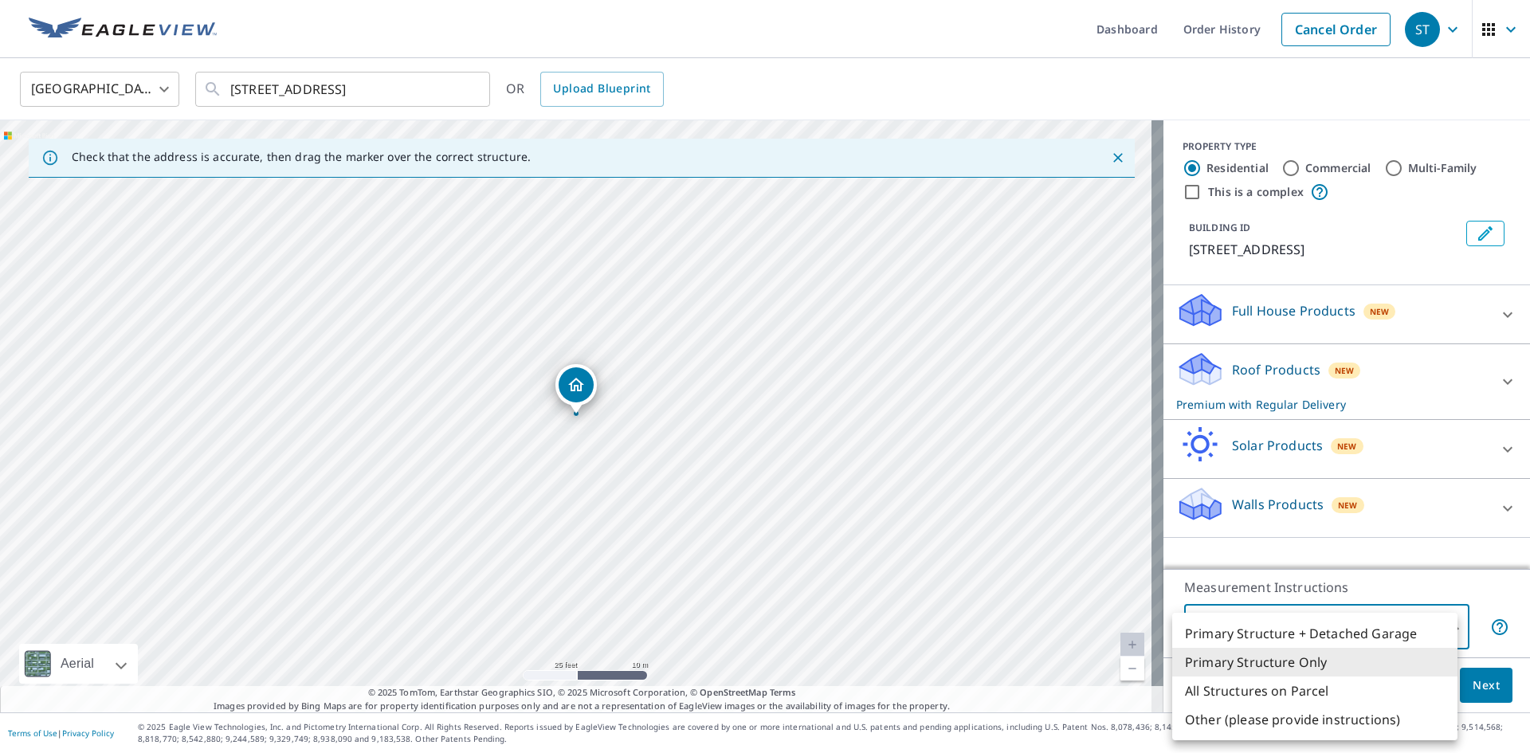
click at [1315, 621] on body "[GEOGRAPHIC_DATA] Dashboard Order History Cancel Order [GEOGRAPHIC_DATA] [GEOGR…" at bounding box center [765, 376] width 1530 height 753
click at [1321, 688] on li "All Structures on Parcel" at bounding box center [1314, 690] width 285 height 29
type input "3"
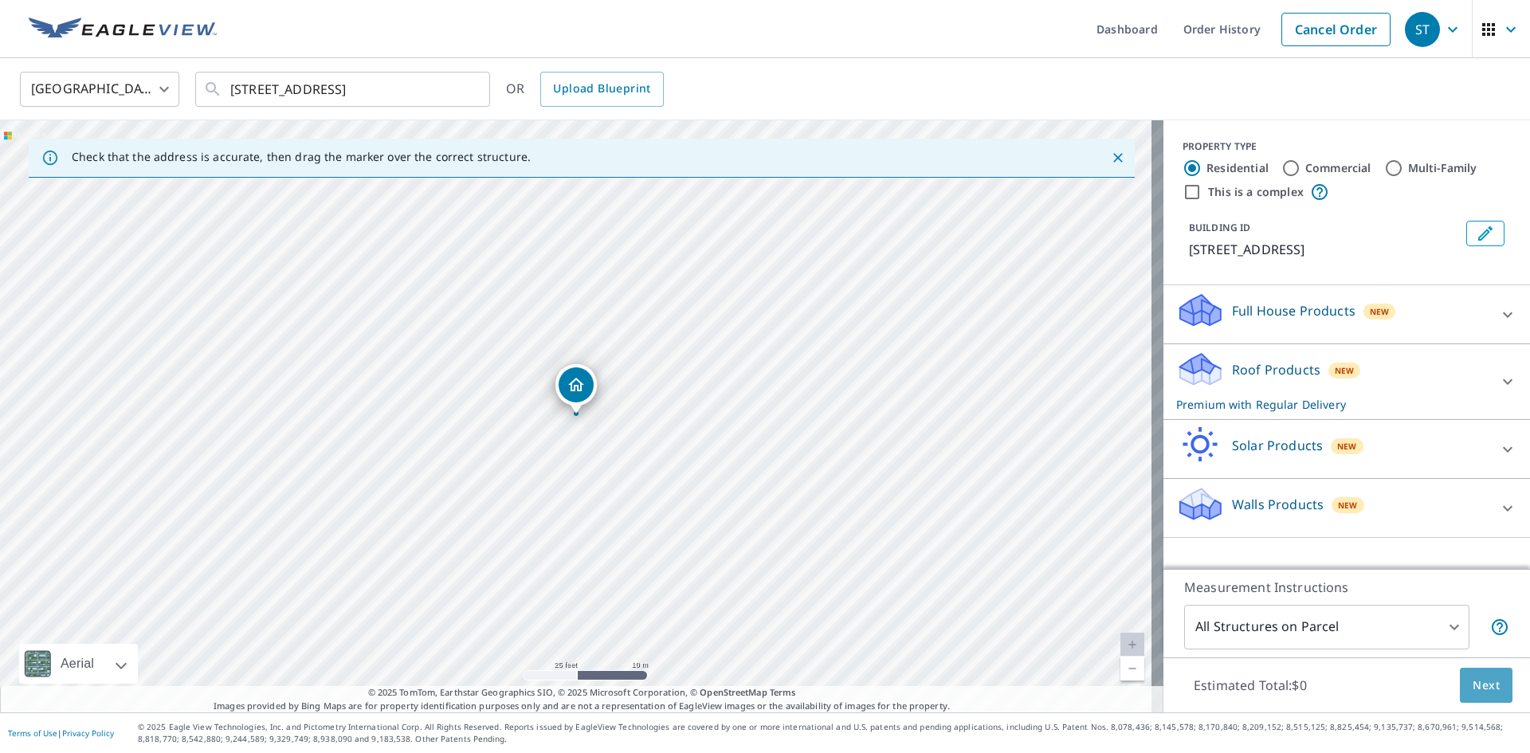
click at [1476, 672] on button "Next" at bounding box center [1486, 686] width 53 height 36
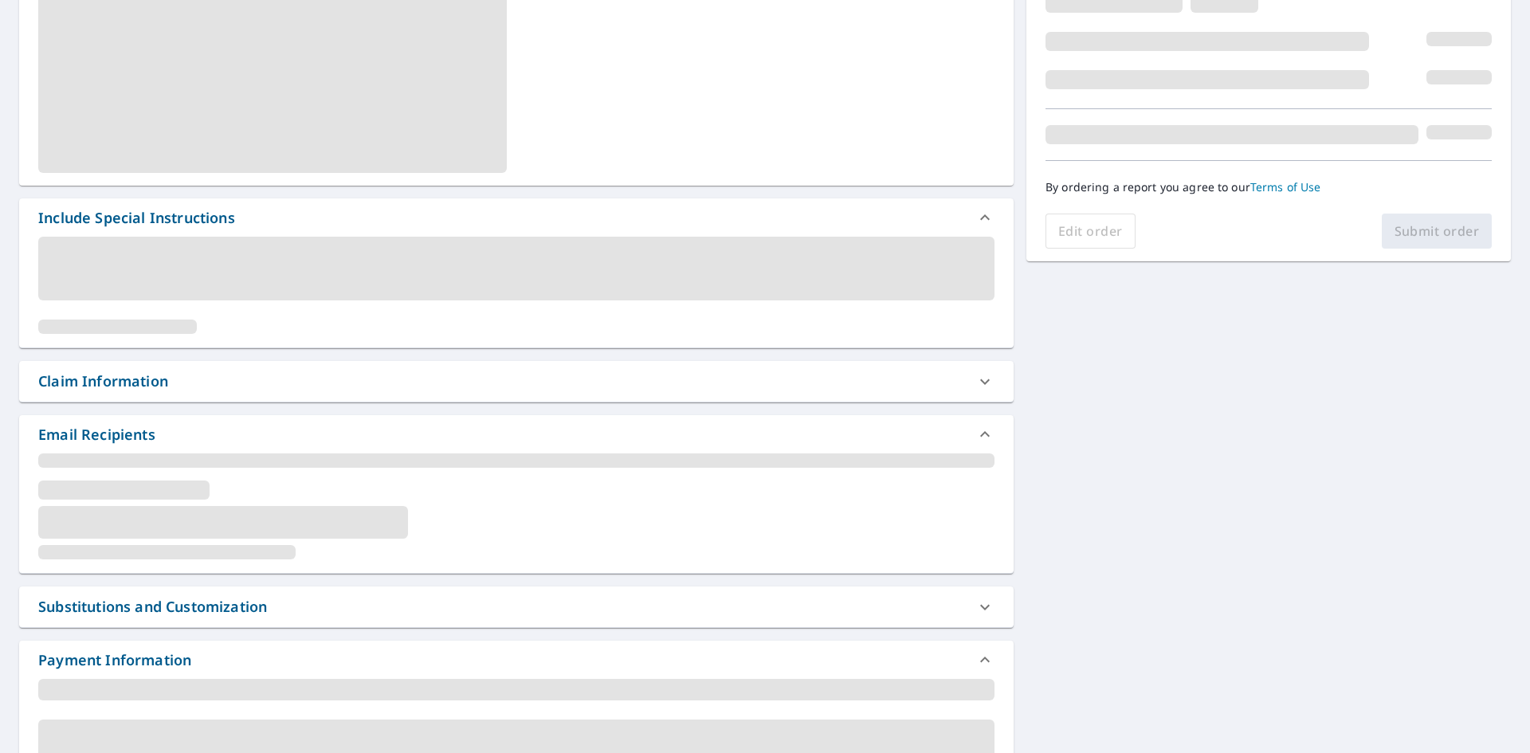
scroll to position [268, 0]
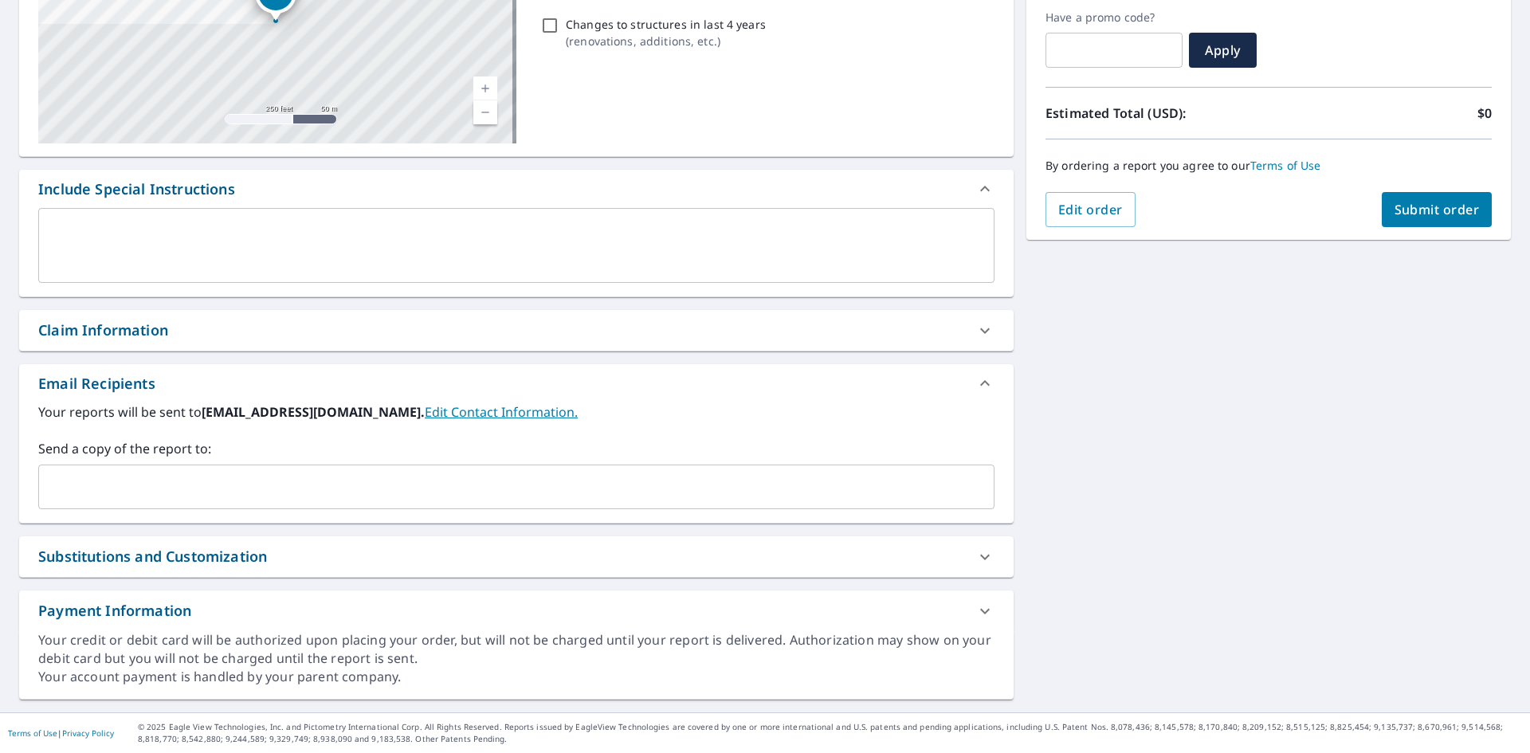
click at [261, 512] on div "Your reports will be sent to [EMAIL_ADDRESS][DOMAIN_NAME]. Edit Contact Informa…" at bounding box center [516, 462] width 994 height 120
click at [262, 502] on div "​" at bounding box center [516, 486] width 956 height 45
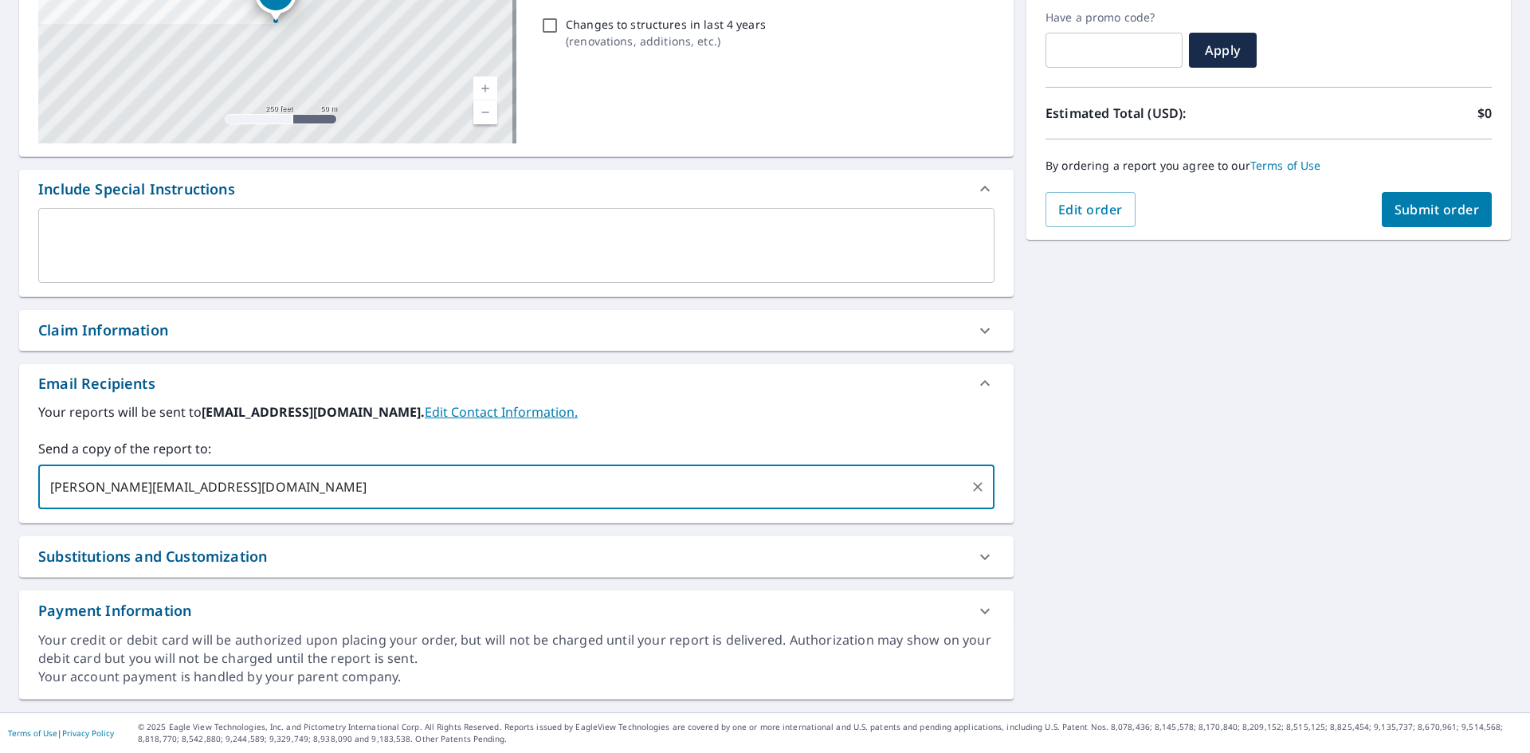
type input "[PERSON_NAME][EMAIL_ADDRESS][DOMAIN_NAME]"
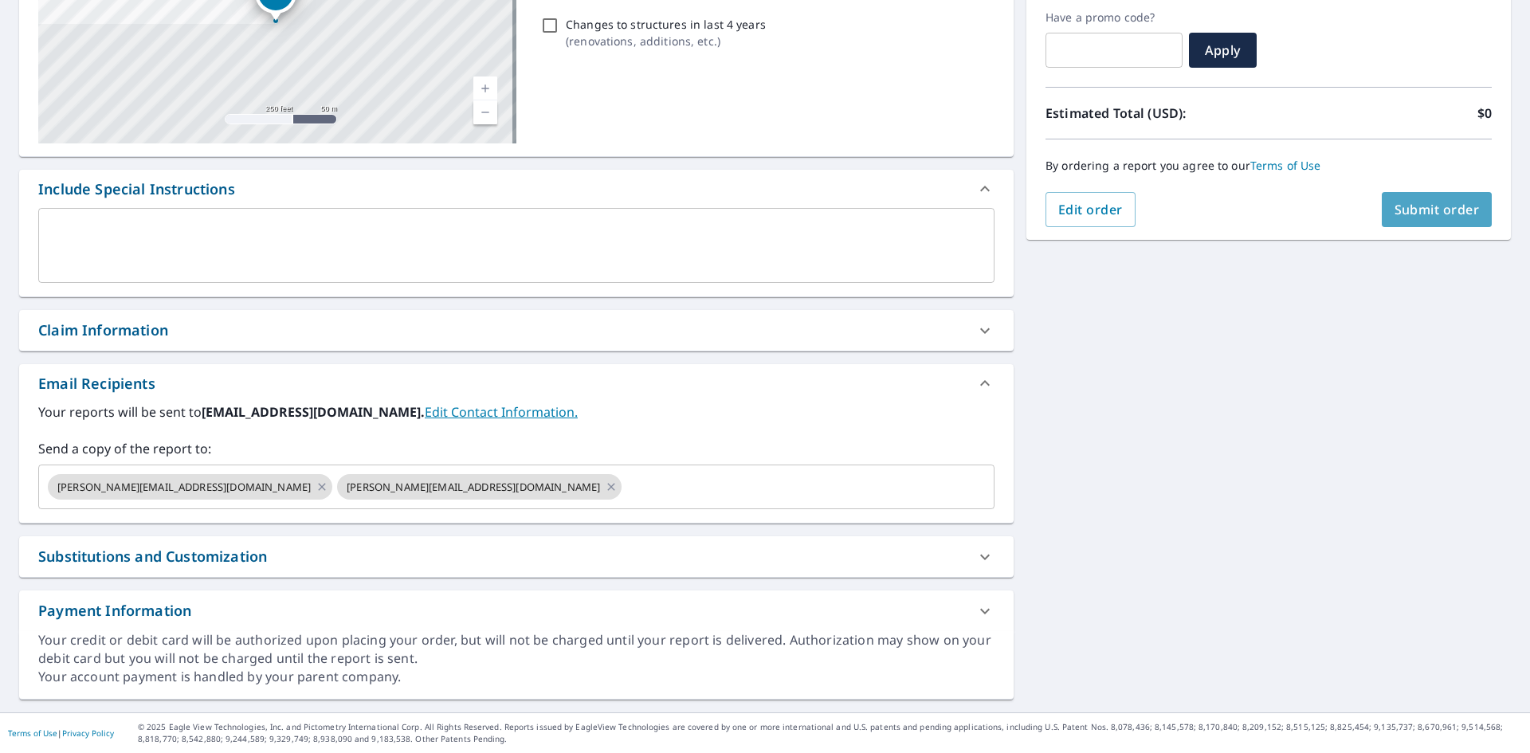
click at [1400, 195] on button "Submit order" at bounding box center [1437, 209] width 111 height 35
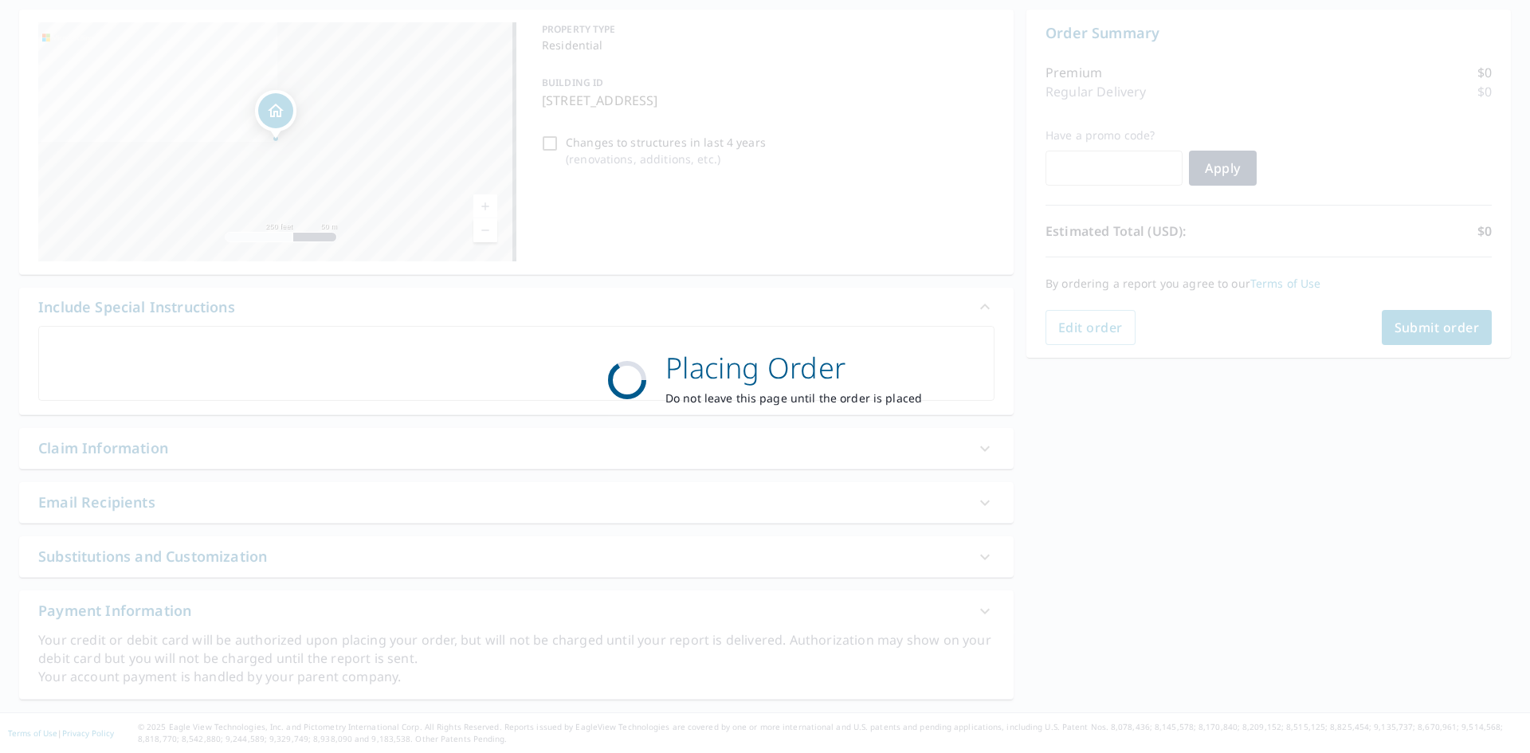
scroll to position [151, 0]
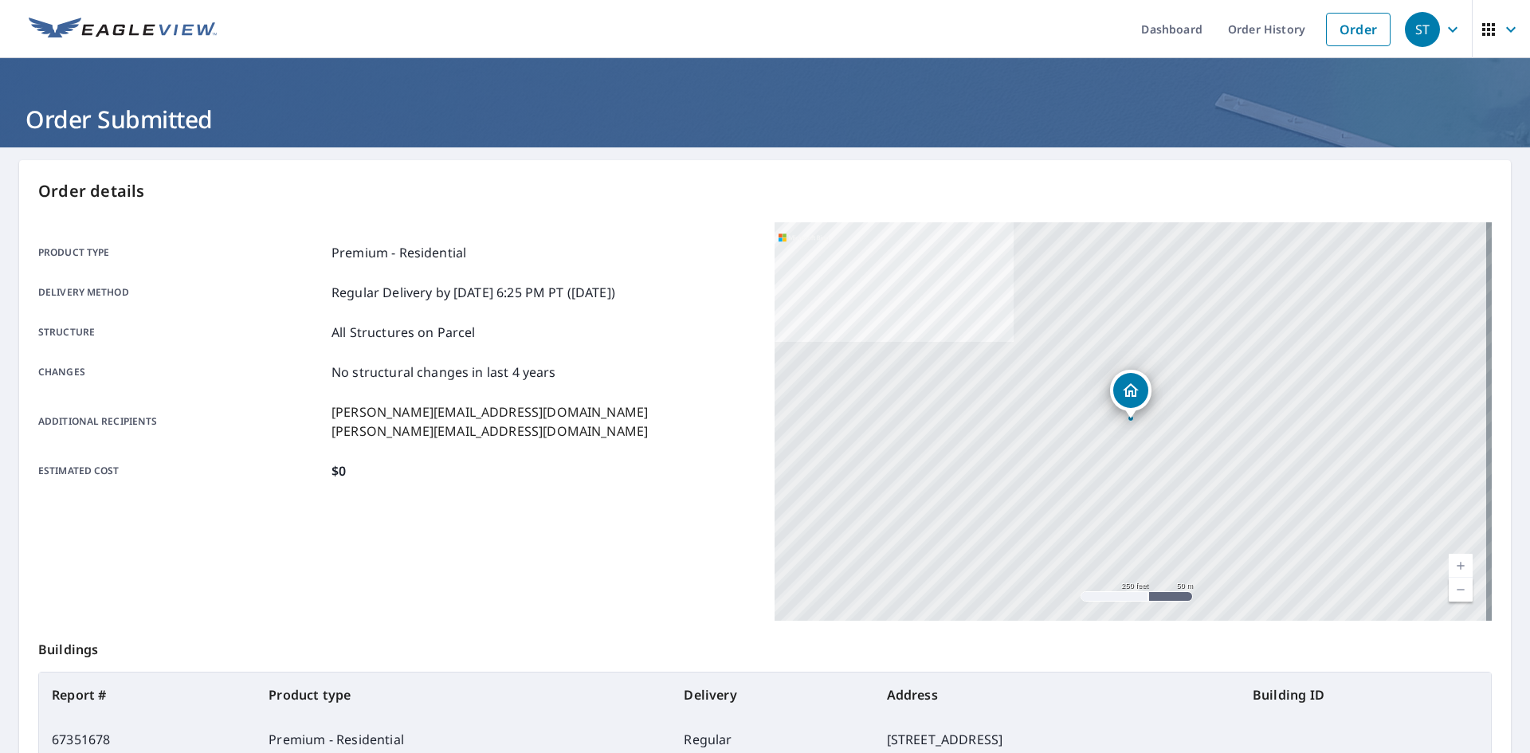
click at [147, 20] on img at bounding box center [123, 30] width 188 height 24
